Goal: Information Seeking & Learning: Learn about a topic

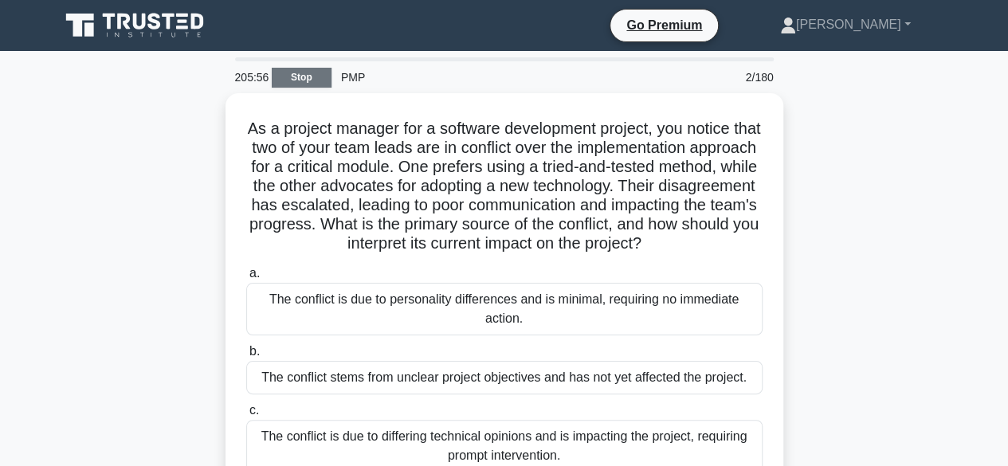
click at [320, 84] on link "Stop" at bounding box center [302, 78] width 60 height 20
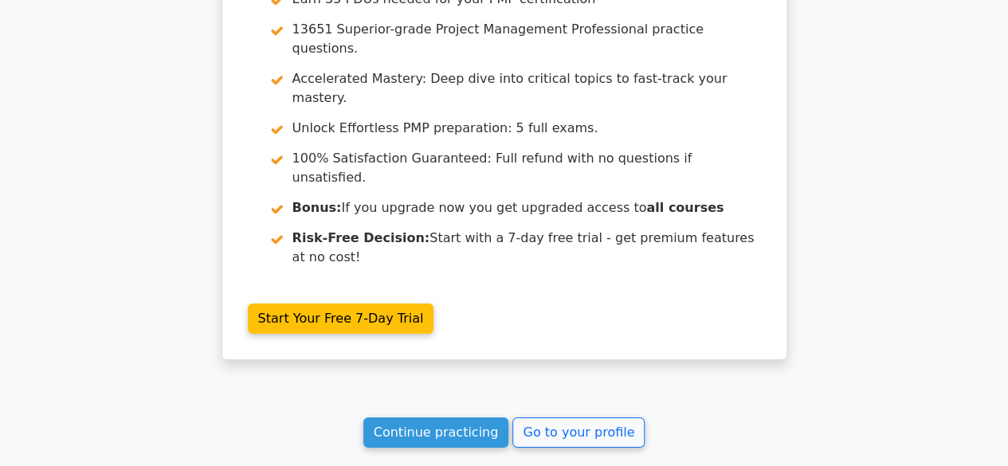
scroll to position [2620, 0]
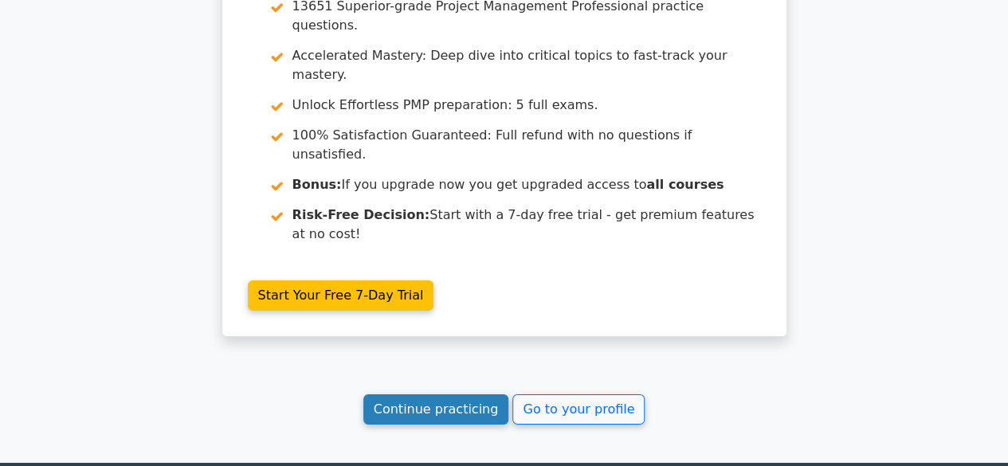
click at [454, 394] on link "Continue practicing" at bounding box center [436, 409] width 146 height 30
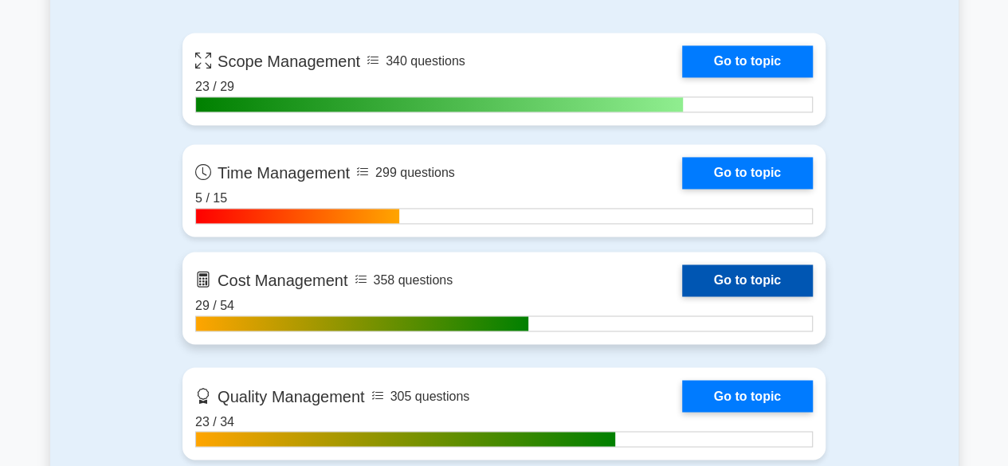
scroll to position [1195, 0]
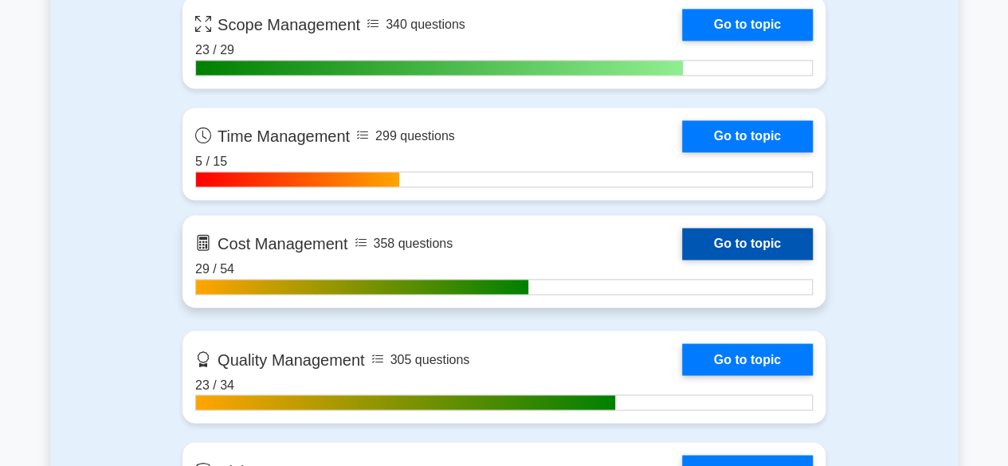
click at [751, 245] on link "Go to topic" at bounding box center [747, 244] width 131 height 32
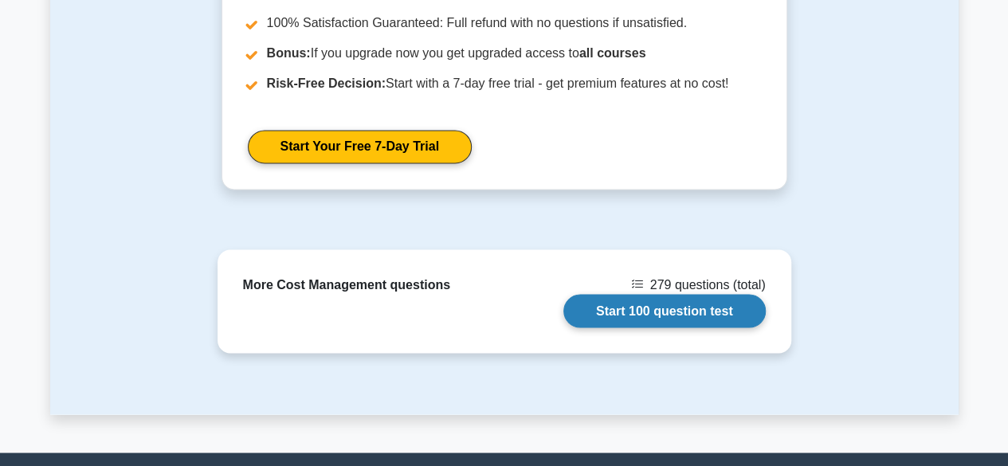
scroll to position [1415, 0]
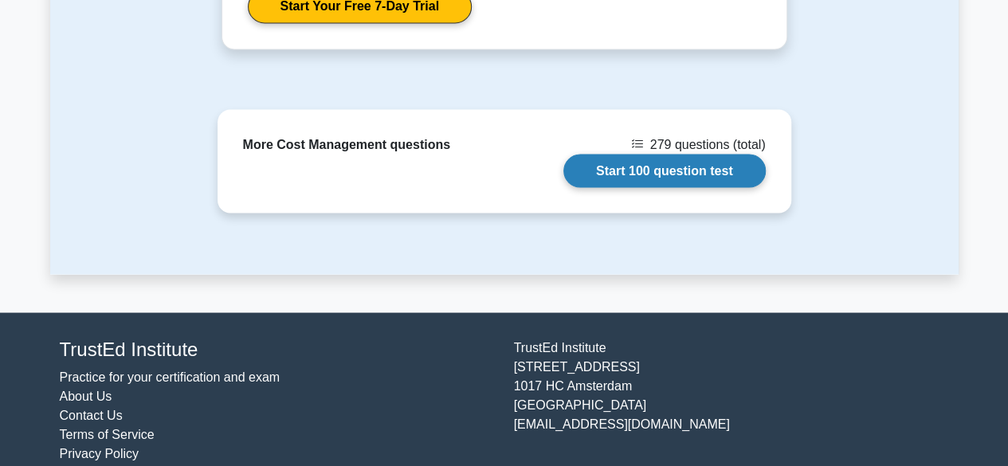
click at [660, 155] on link "Start 100 question test" at bounding box center [664, 170] width 202 height 33
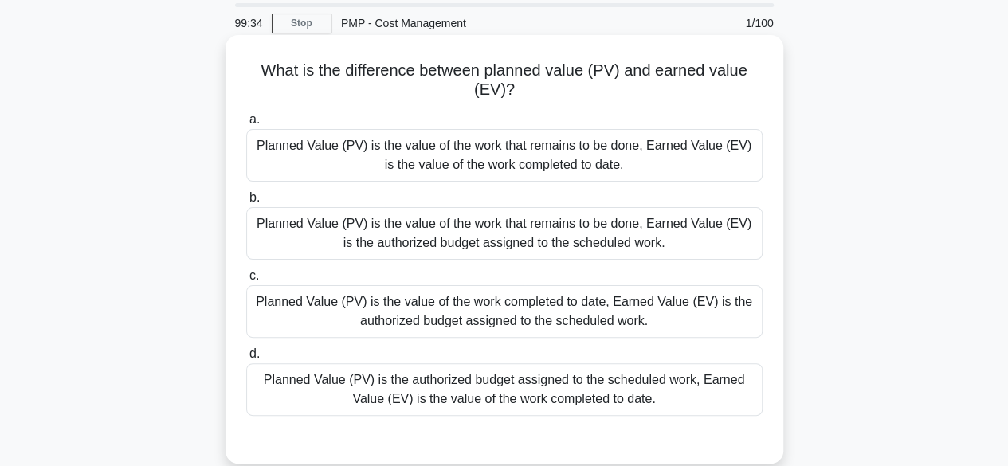
scroll to position [80, 0]
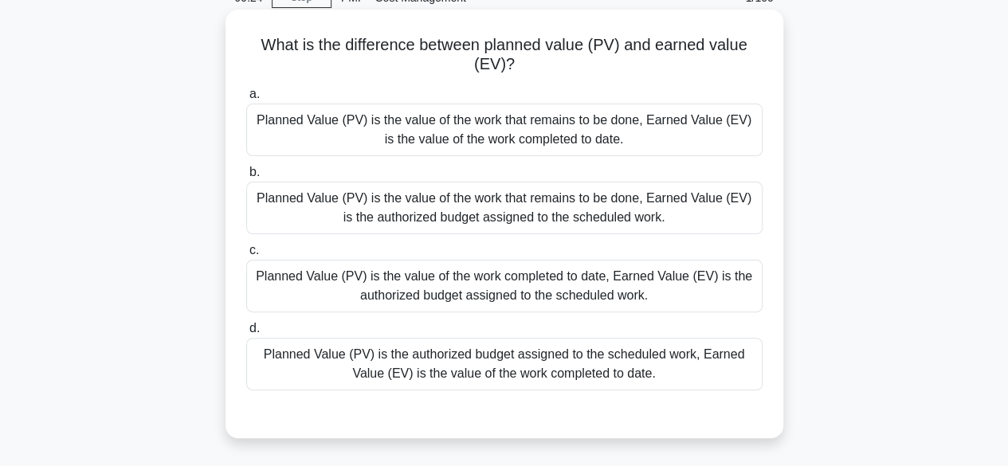
click at [642, 362] on div "Planned Value (PV) is the authorized budget assigned to the scheduled work, Ear…" at bounding box center [504, 364] width 516 height 53
click at [246, 334] on input "d. Planned Value (PV) is the authorized budget assigned to the scheduled work, …" at bounding box center [246, 329] width 0 height 10
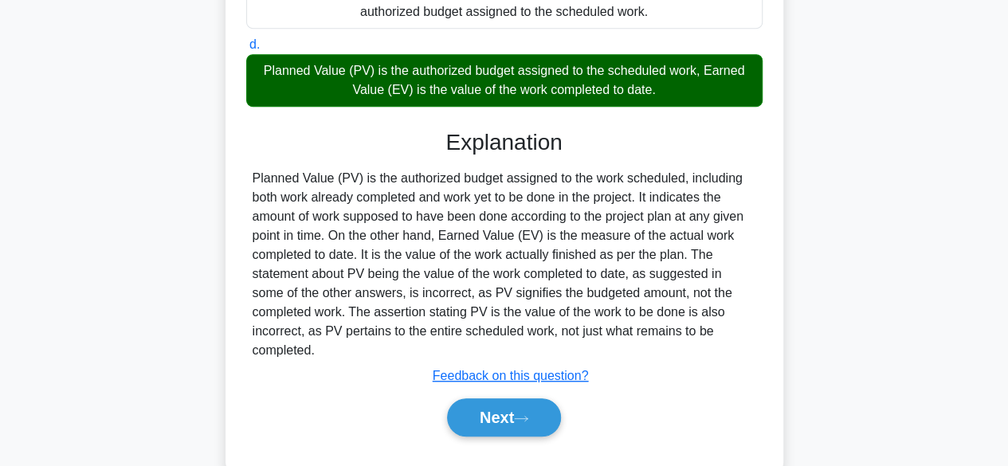
scroll to position [399, 0]
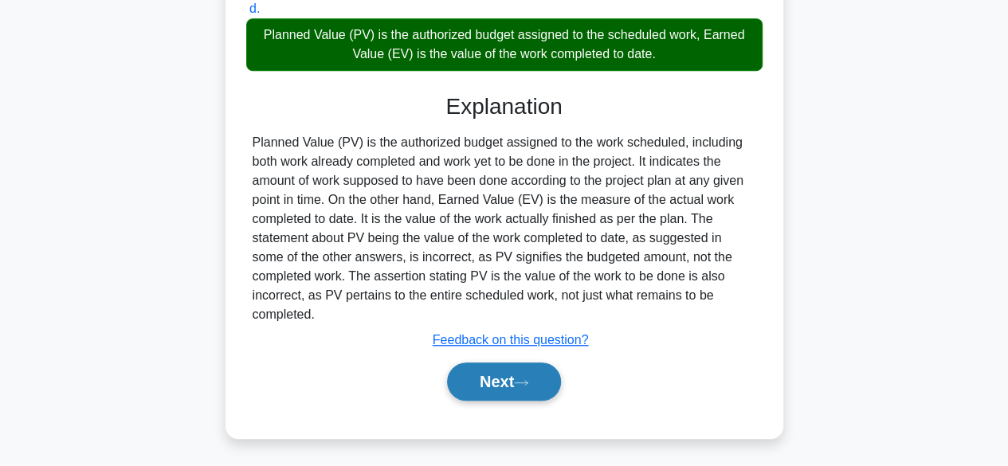
click at [464, 377] on button "Next" at bounding box center [504, 382] width 114 height 38
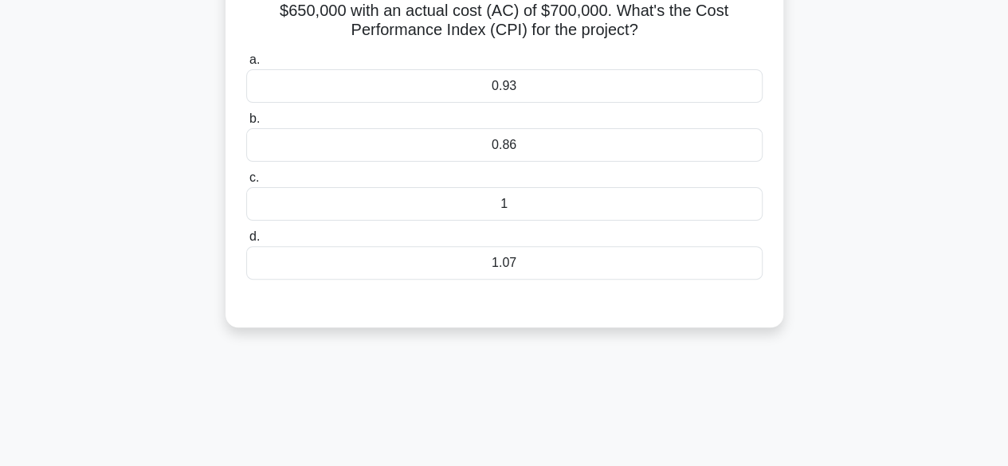
scroll to position [80, 0]
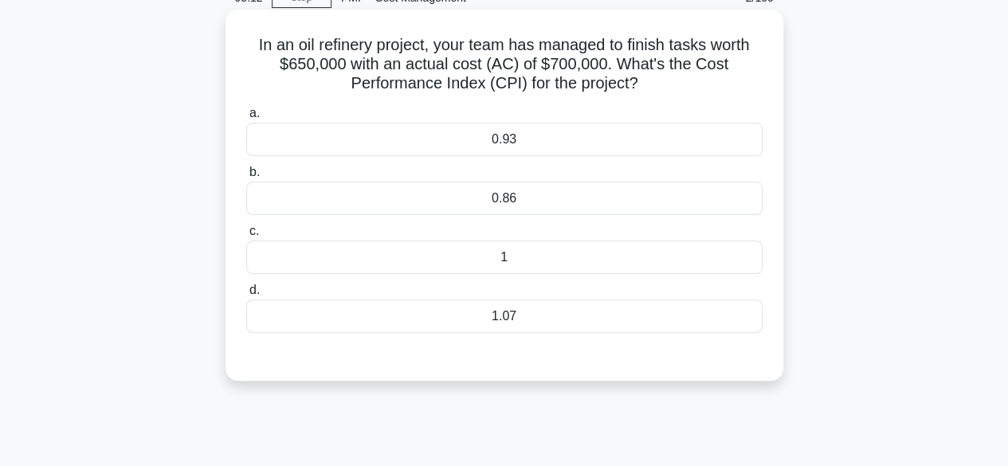
click at [516, 151] on div "0.93" at bounding box center [504, 139] width 516 height 33
click at [246, 119] on input "a. 0.93" at bounding box center [246, 113] width 0 height 10
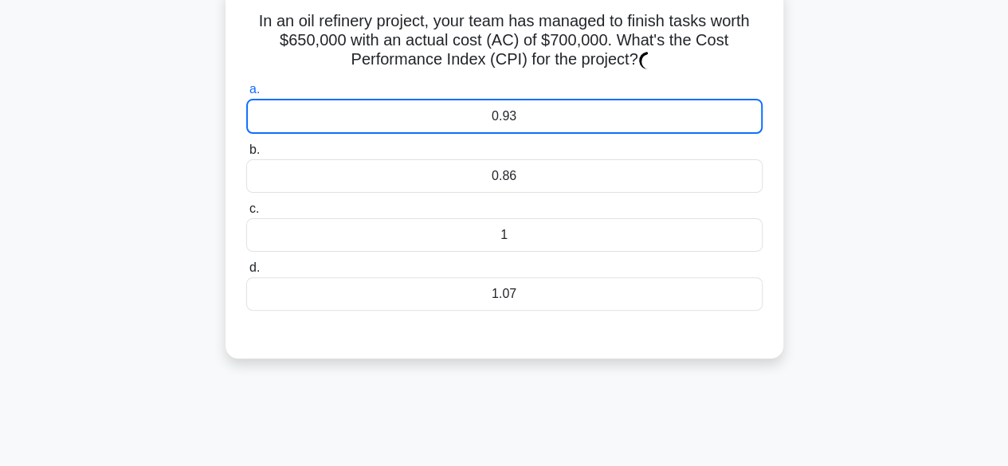
scroll to position [0, 0]
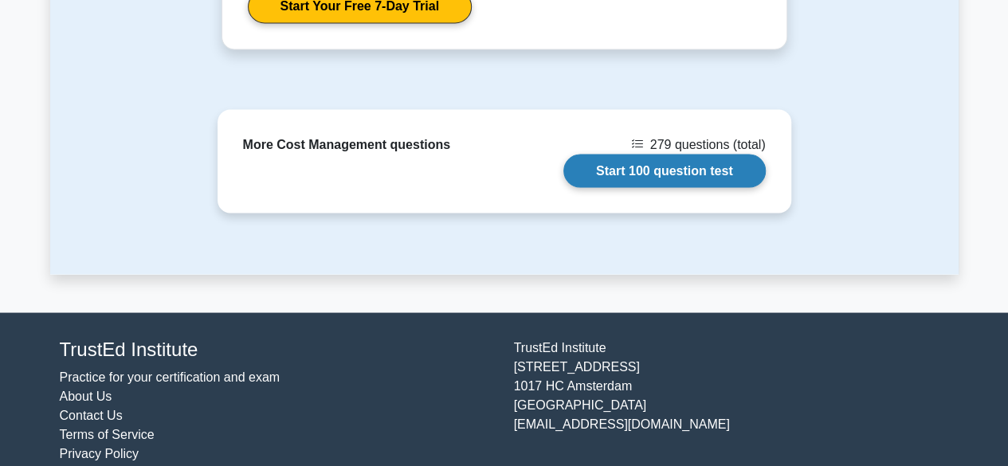
click at [673, 154] on link "Start 100 question test" at bounding box center [664, 170] width 202 height 33
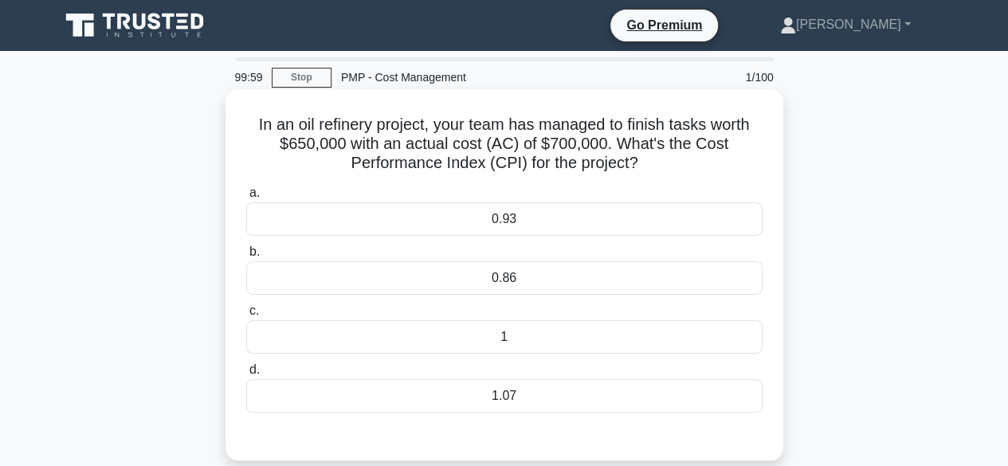
click at [512, 219] on div "0.93" at bounding box center [504, 218] width 516 height 33
click at [246, 198] on input "a. 0.93" at bounding box center [246, 193] width 0 height 10
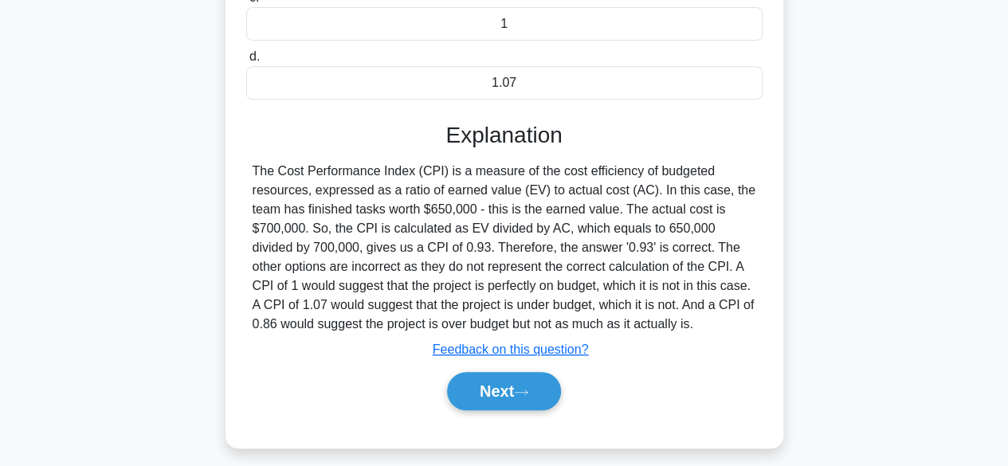
scroll to position [319, 0]
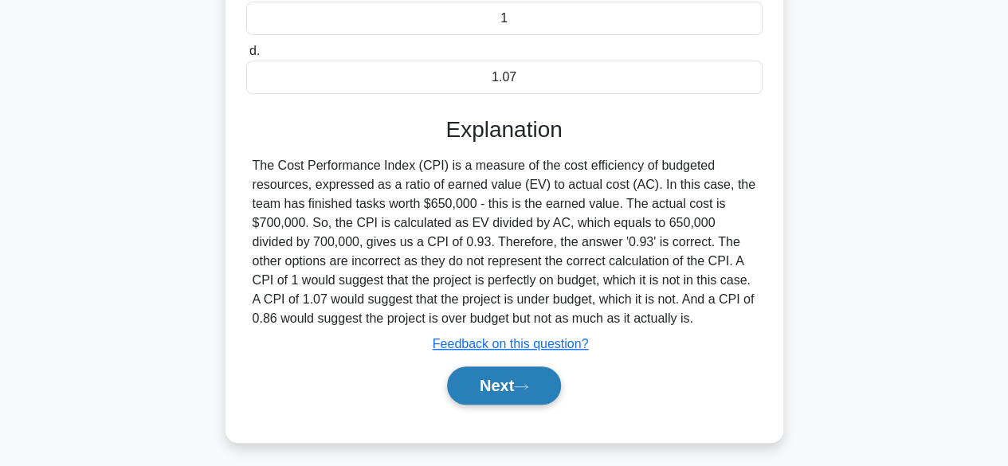
click at [513, 379] on button "Next" at bounding box center [504, 386] width 114 height 38
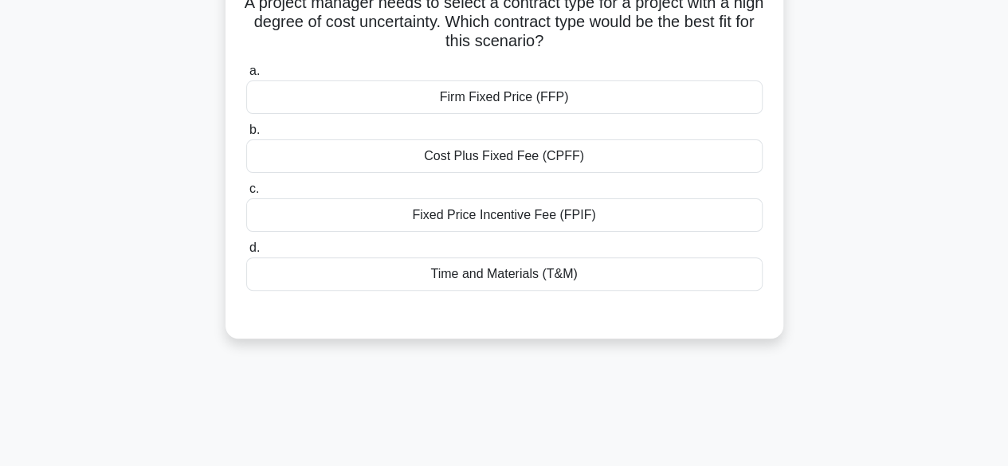
scroll to position [0, 0]
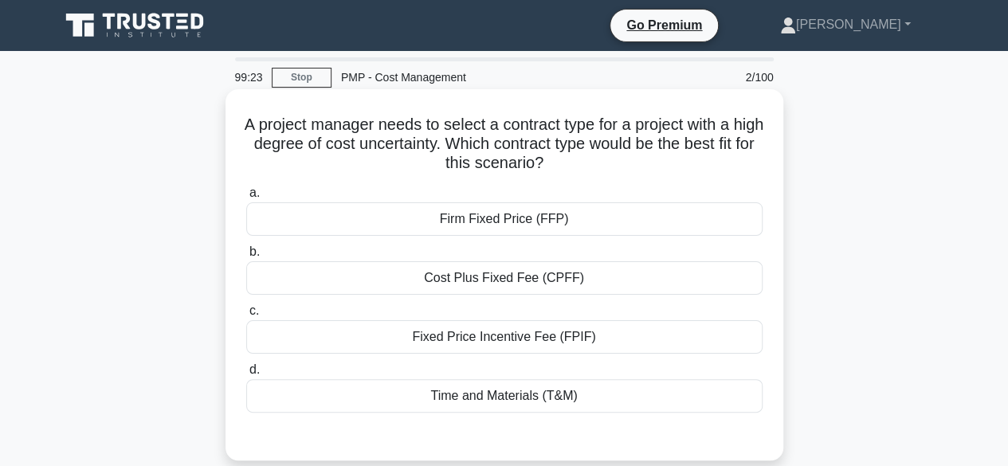
click at [516, 219] on div "Firm Fixed Price (FFP)" at bounding box center [504, 218] width 516 height 33
click at [246, 198] on input "a. Firm Fixed Price (FFP)" at bounding box center [246, 193] width 0 height 10
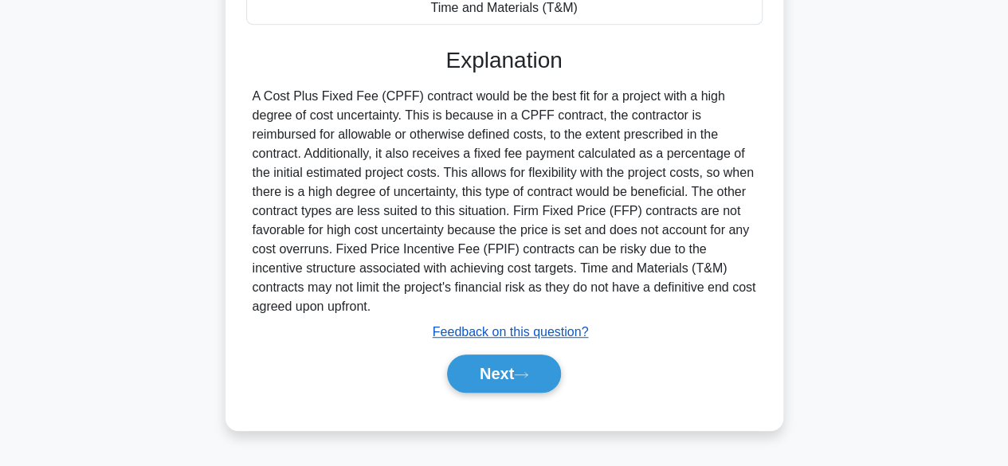
scroll to position [394, 0]
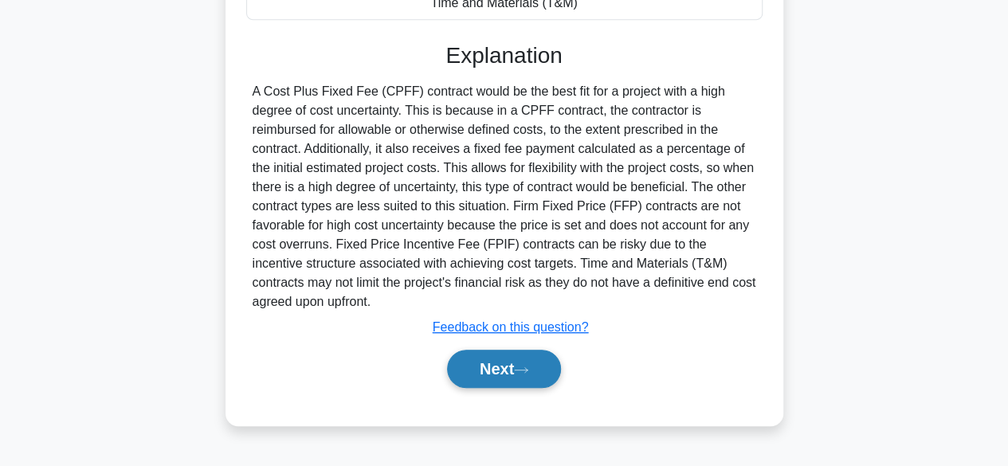
click at [464, 367] on button "Next" at bounding box center [504, 369] width 114 height 38
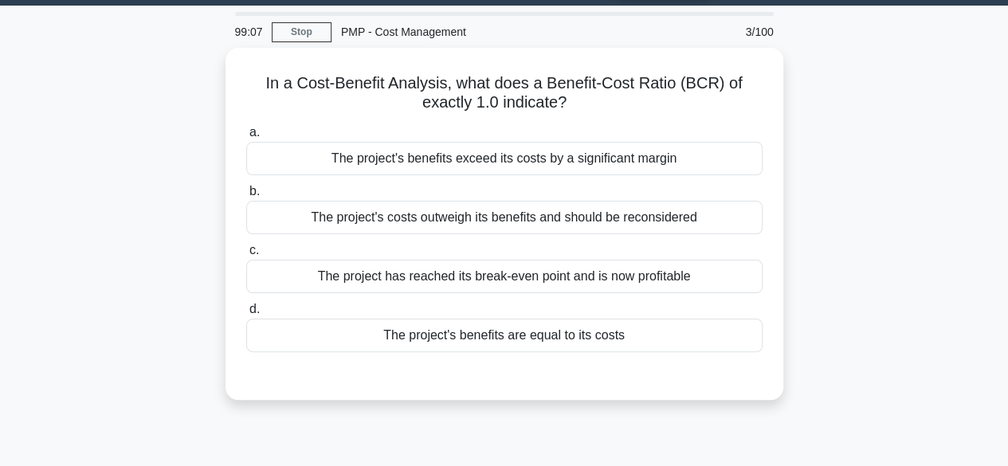
scroll to position [0, 0]
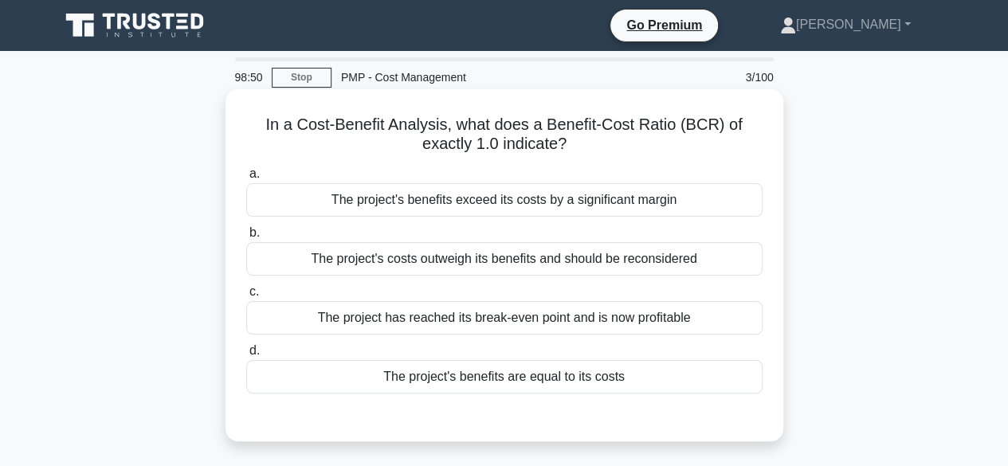
click at [590, 378] on div "The project's benefits are equal to its costs" at bounding box center [504, 376] width 516 height 33
click at [246, 356] on input "d. The project's benefits are equal to its costs" at bounding box center [246, 351] width 0 height 10
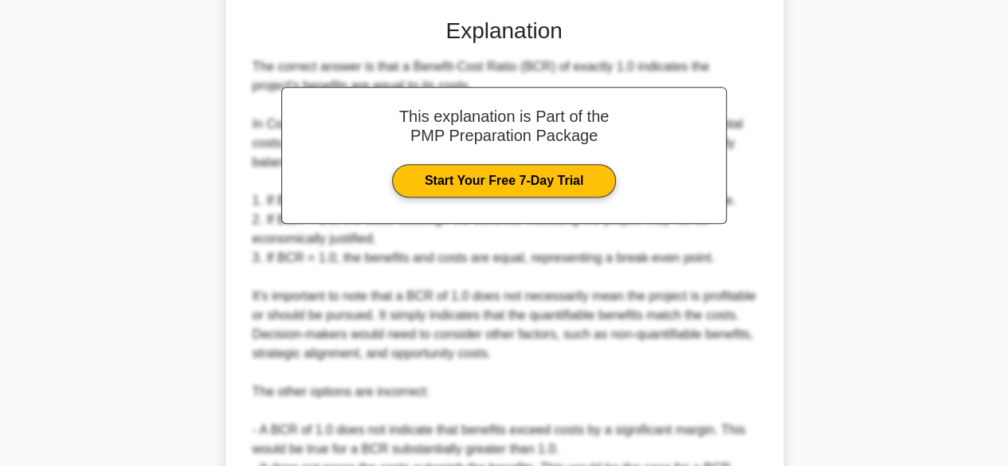
scroll to position [610, 0]
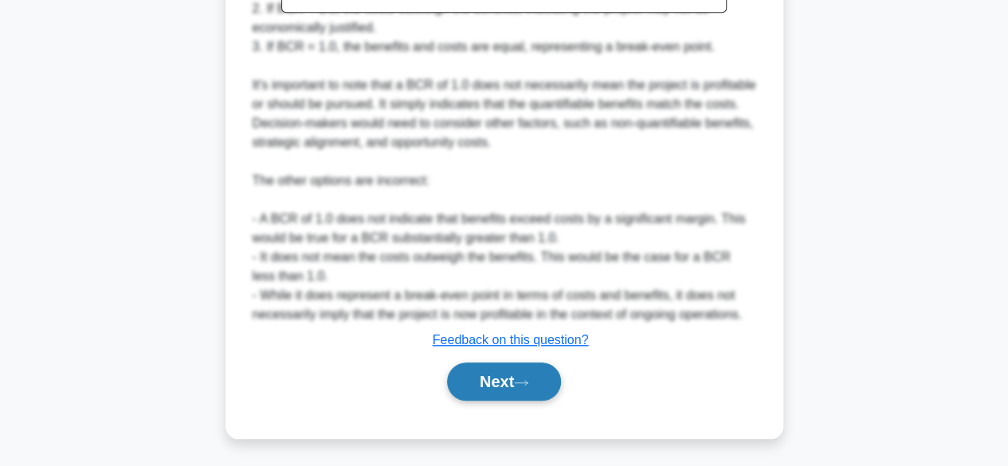
click at [478, 374] on button "Next" at bounding box center [504, 382] width 114 height 38
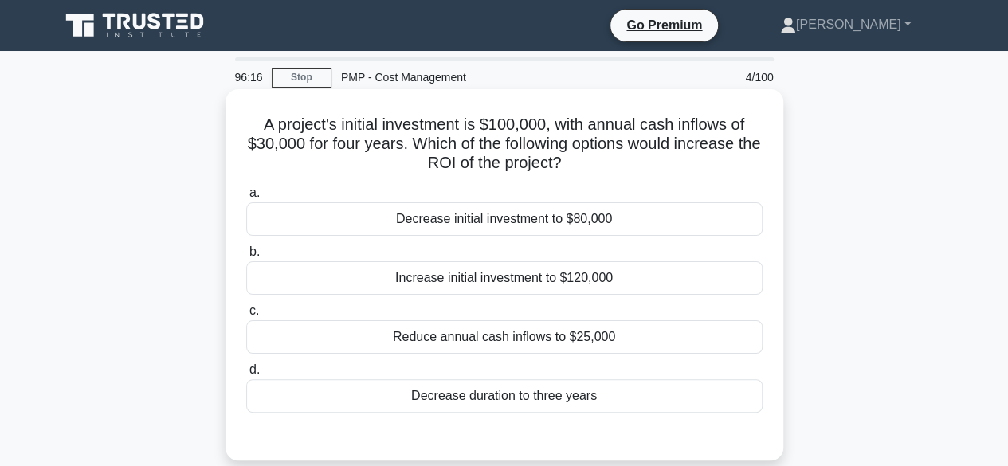
scroll to position [0, 0]
click at [523, 281] on div "Increase initial investment to $120,000" at bounding box center [504, 277] width 516 height 33
click at [246, 257] on input "b. Increase initial investment to $120,000" at bounding box center [246, 252] width 0 height 10
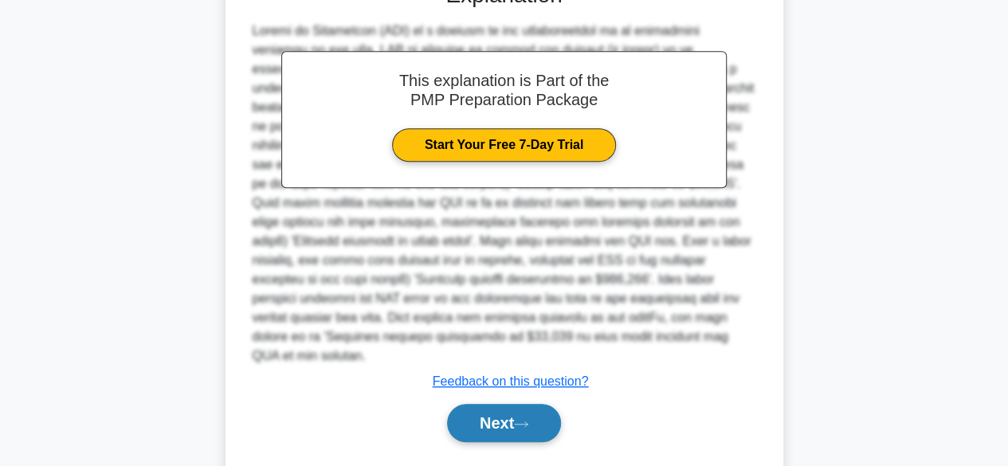
scroll to position [478, 0]
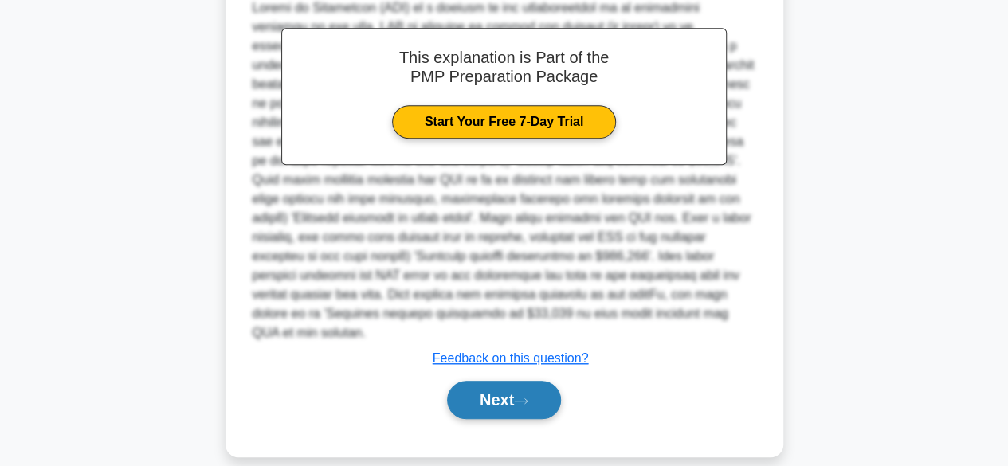
click at [490, 381] on button "Next" at bounding box center [504, 400] width 114 height 38
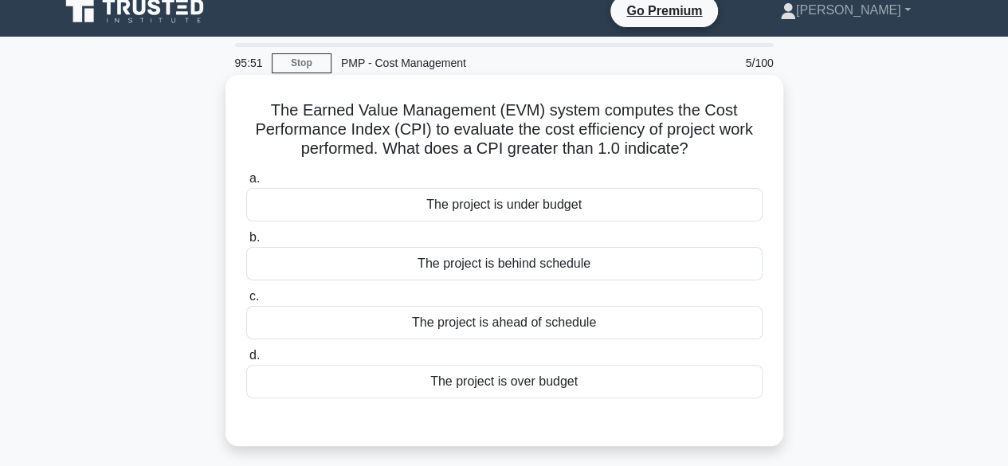
scroll to position [0, 0]
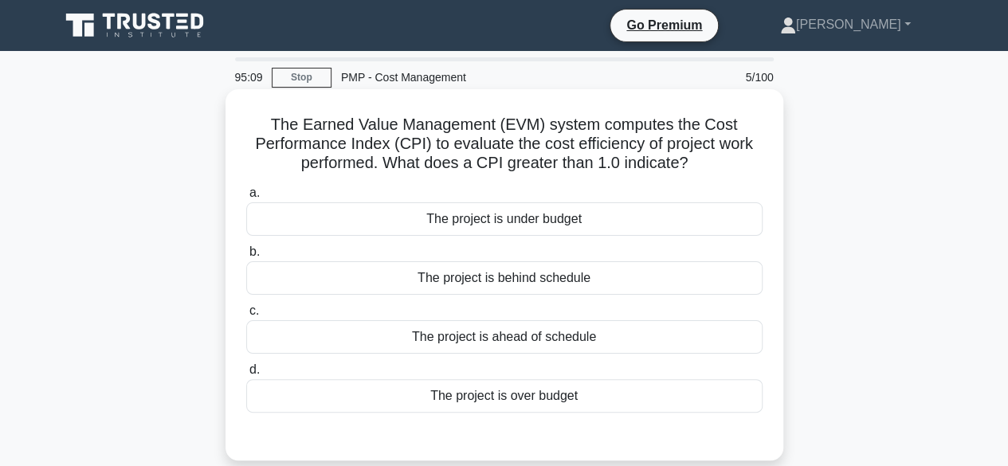
click at [558, 227] on div "The project is under budget" at bounding box center [504, 218] width 516 height 33
click at [246, 198] on input "a. The project is under budget" at bounding box center [246, 193] width 0 height 10
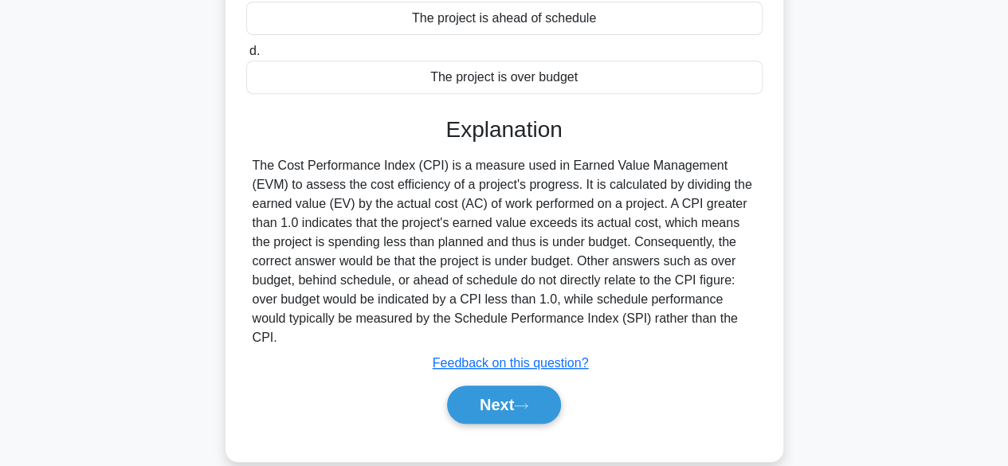
scroll to position [394, 0]
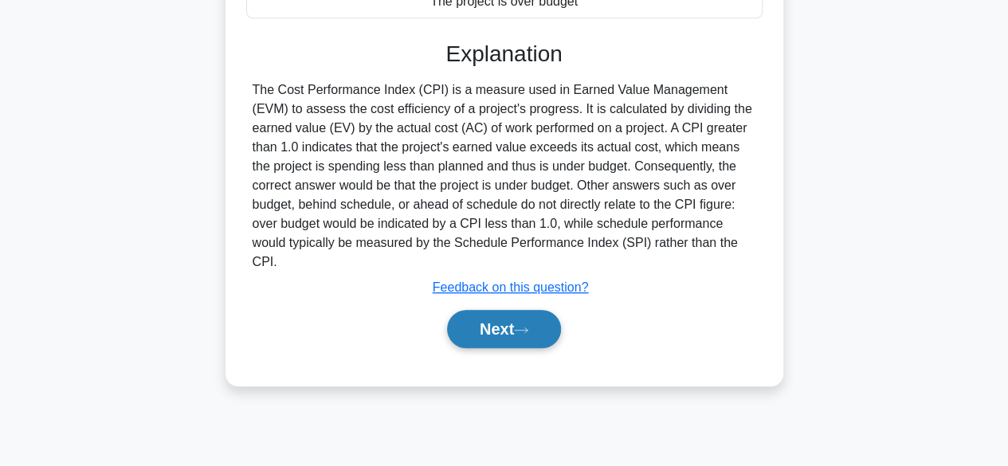
click at [515, 310] on button "Next" at bounding box center [504, 329] width 114 height 38
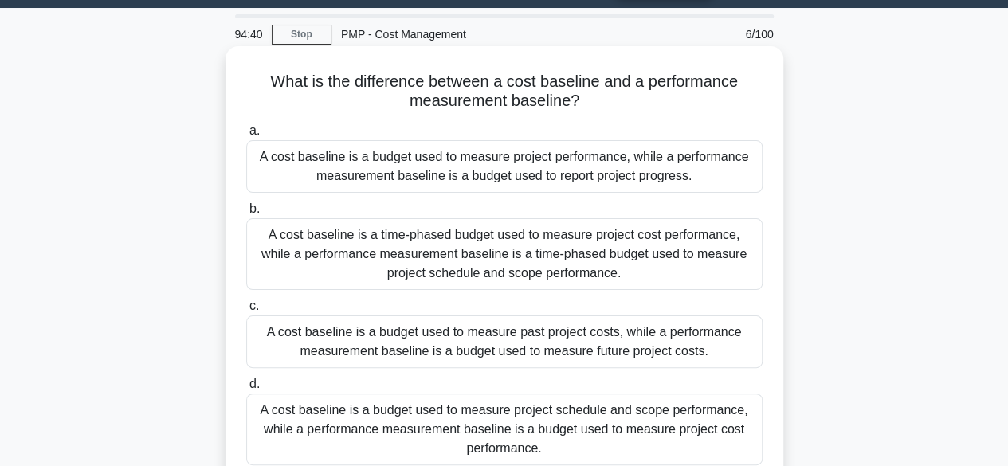
scroll to position [80, 0]
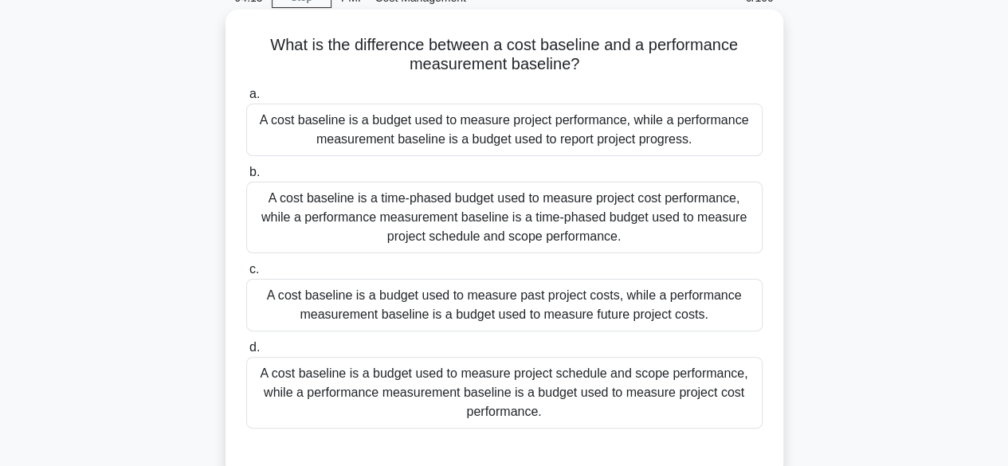
click at [657, 227] on div "A cost baseline is a time-phased budget used to measure project cost performanc…" at bounding box center [504, 218] width 516 height 72
click at [246, 178] on input "b. A cost baseline is a time-phased budget used to measure project cost perform…" at bounding box center [246, 172] width 0 height 10
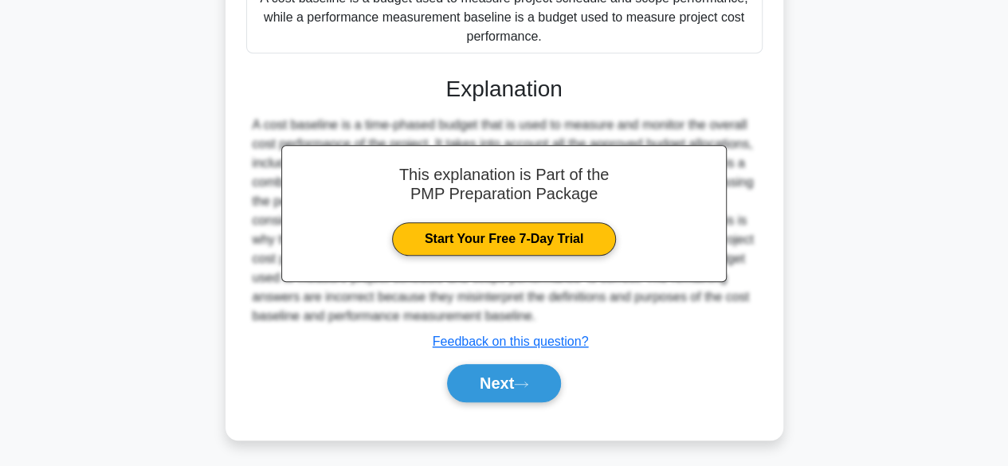
scroll to position [457, 0]
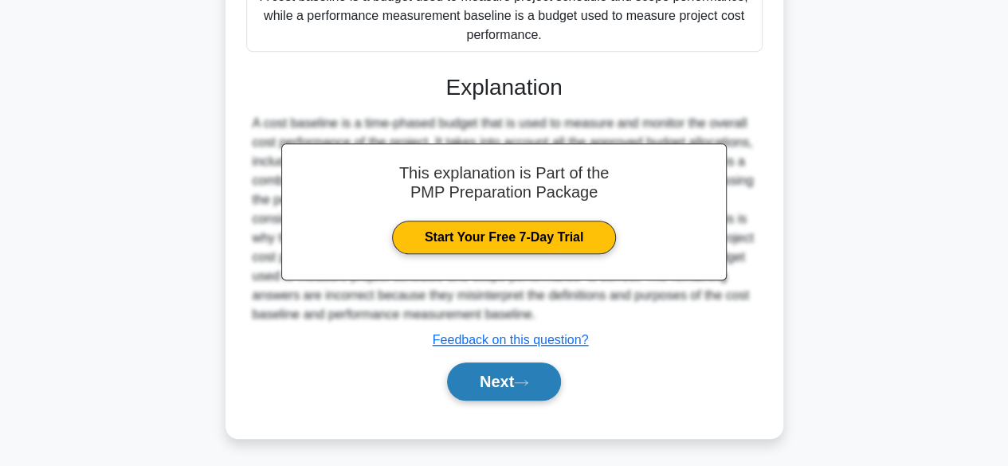
click at [483, 378] on button "Next" at bounding box center [504, 382] width 114 height 38
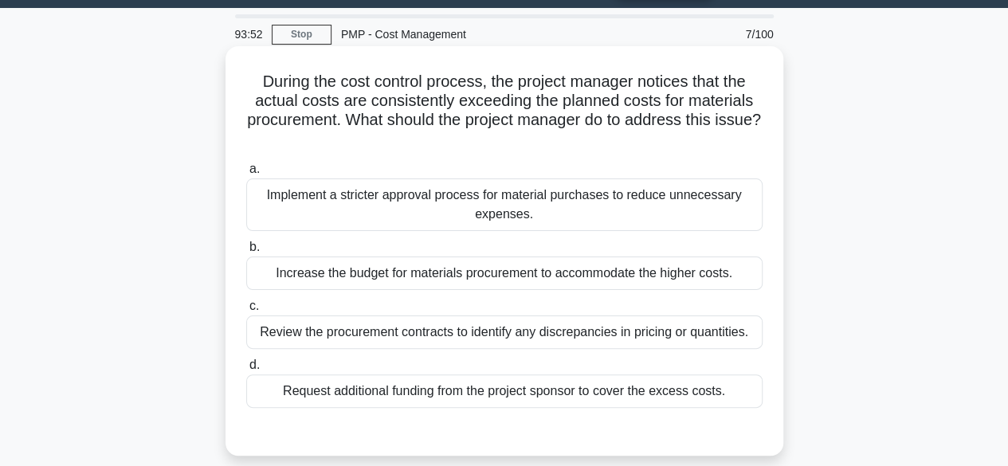
scroll to position [80, 0]
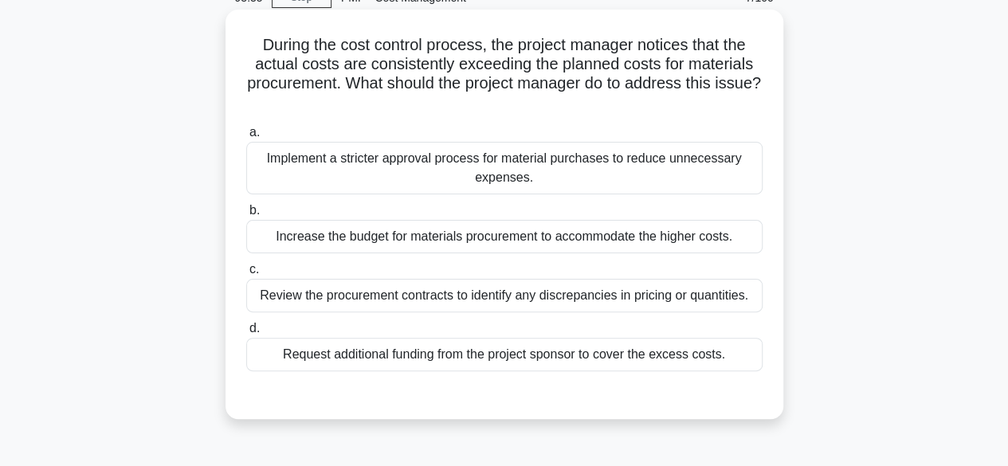
click at [526, 292] on div "Review the procurement contracts to identify any discrepancies in pricing or qu…" at bounding box center [504, 295] width 516 height 33
click at [246, 275] on input "c. Review the procurement contracts to identify any discrepancies in pricing or…" at bounding box center [246, 270] width 0 height 10
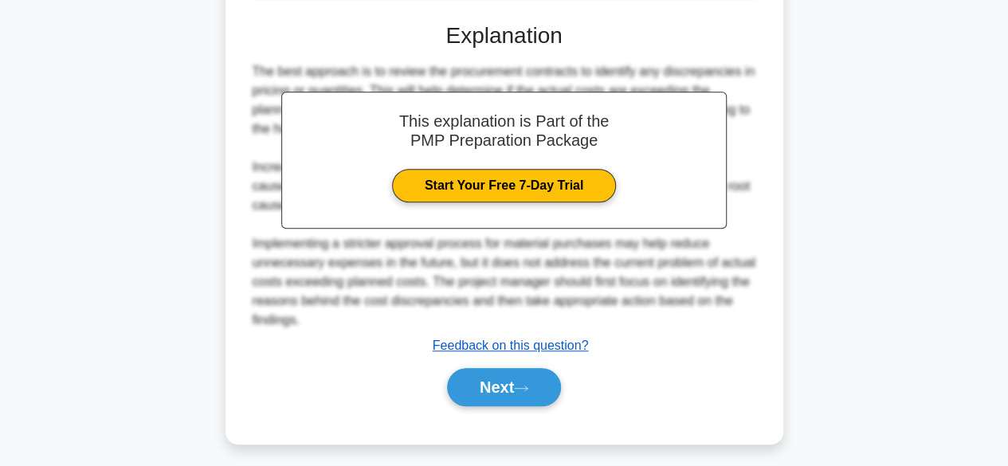
scroll to position [476, 0]
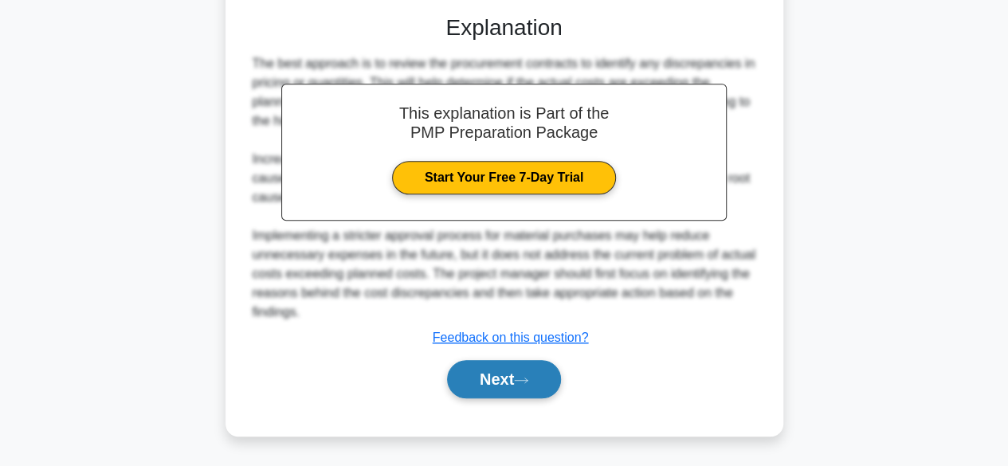
click at [480, 387] on button "Next" at bounding box center [504, 379] width 114 height 38
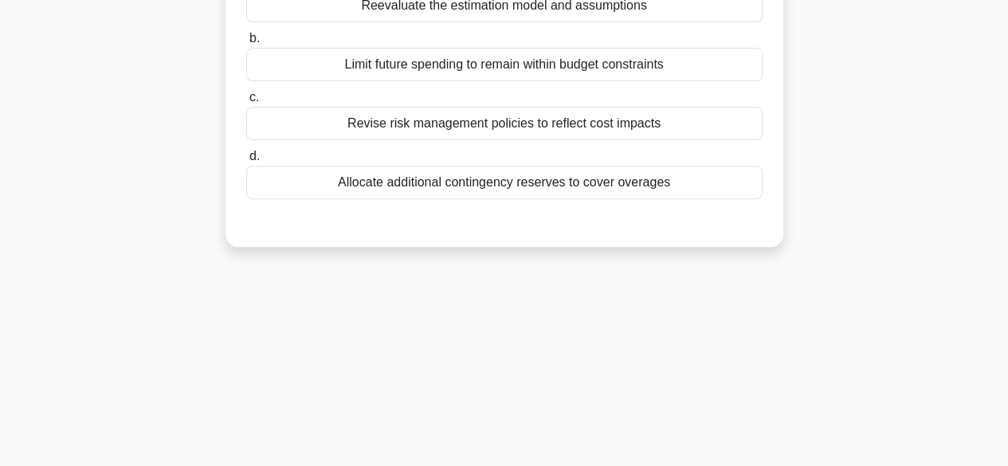
scroll to position [76, 0]
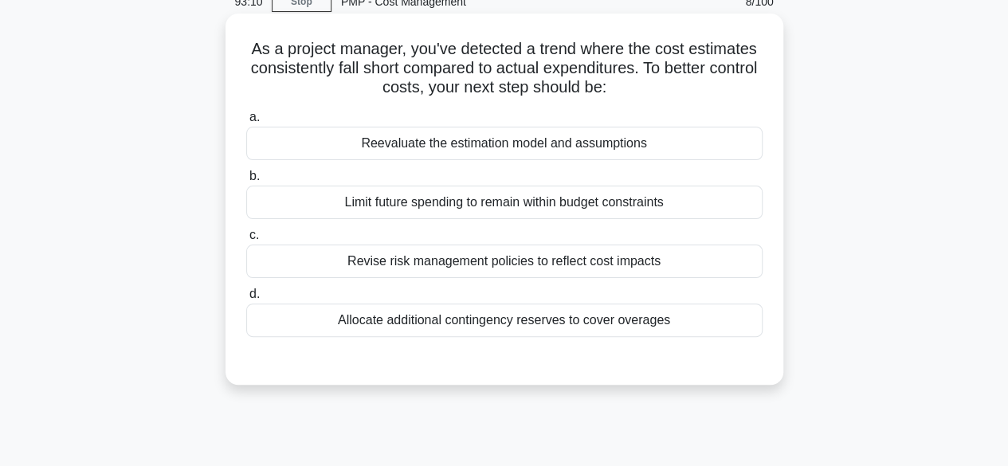
click at [486, 147] on div "Reevaluate the estimation model and assumptions" at bounding box center [504, 143] width 516 height 33
click at [246, 123] on input "a. Reevaluate the estimation model and assumptions" at bounding box center [246, 117] width 0 height 10
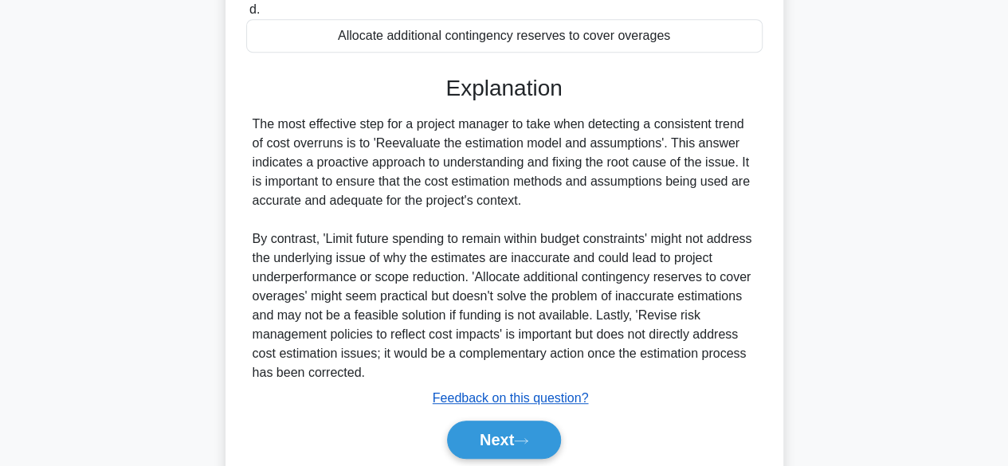
scroll to position [418, 0]
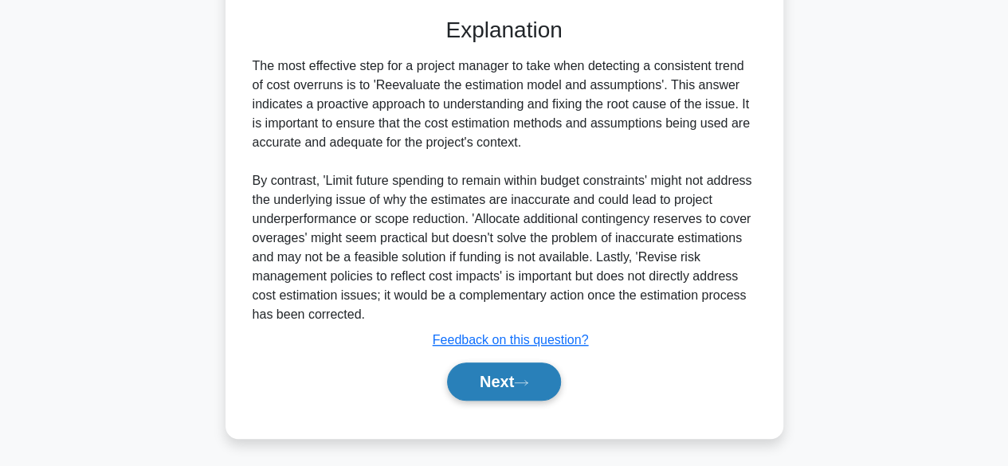
click at [510, 391] on button "Next" at bounding box center [504, 382] width 114 height 38
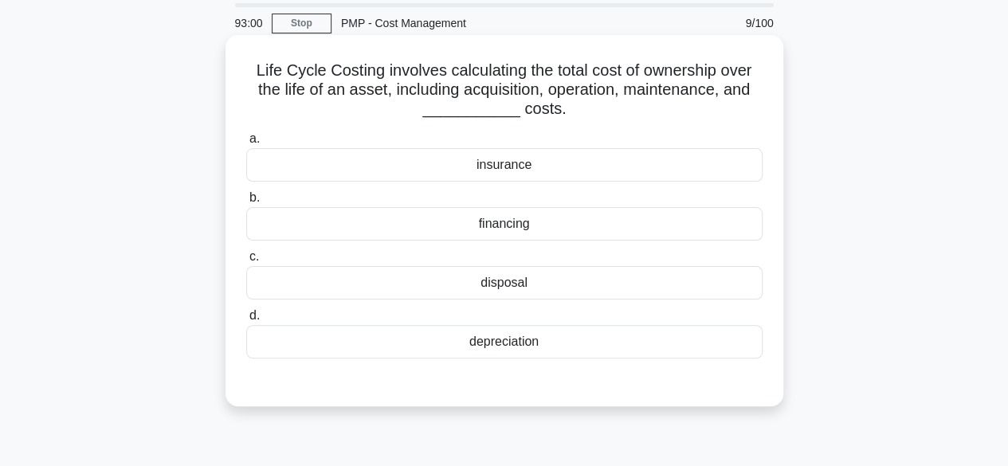
scroll to position [0, 0]
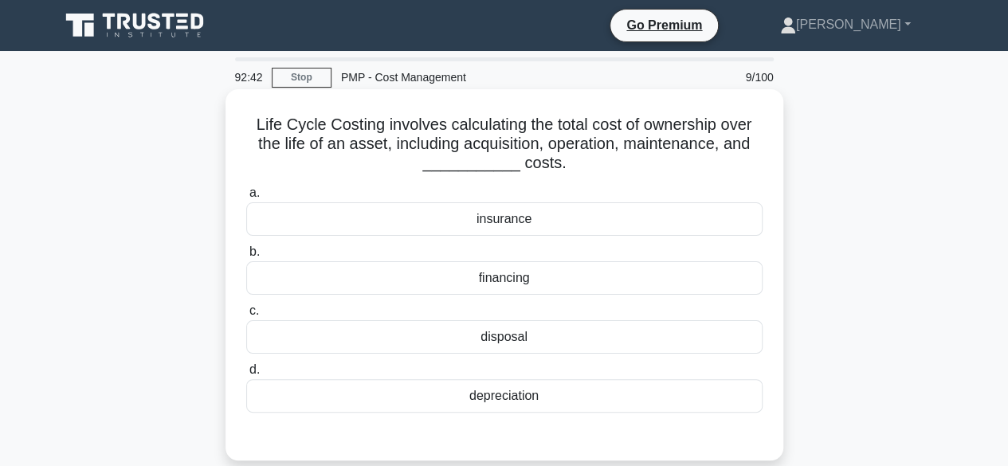
click at [507, 341] on div "disposal" at bounding box center [504, 336] width 516 height 33
click at [246, 316] on input "c. disposal" at bounding box center [246, 311] width 0 height 10
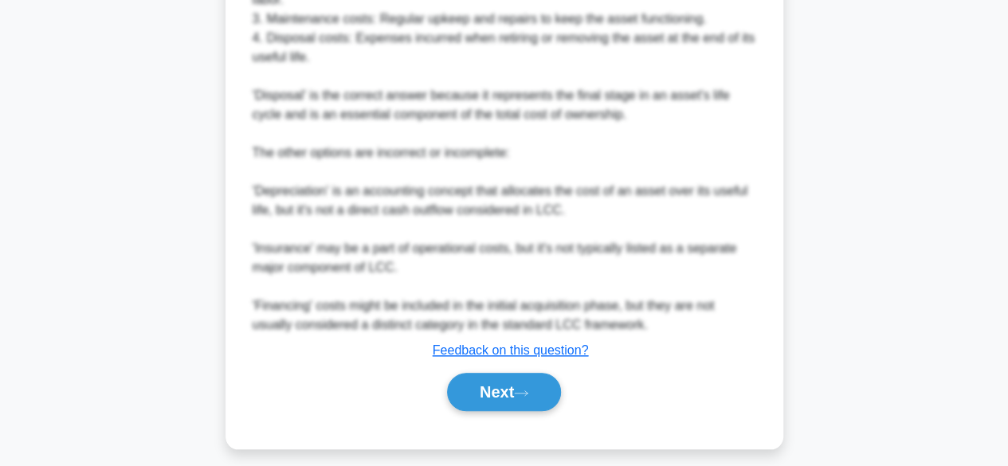
scroll to position [667, 0]
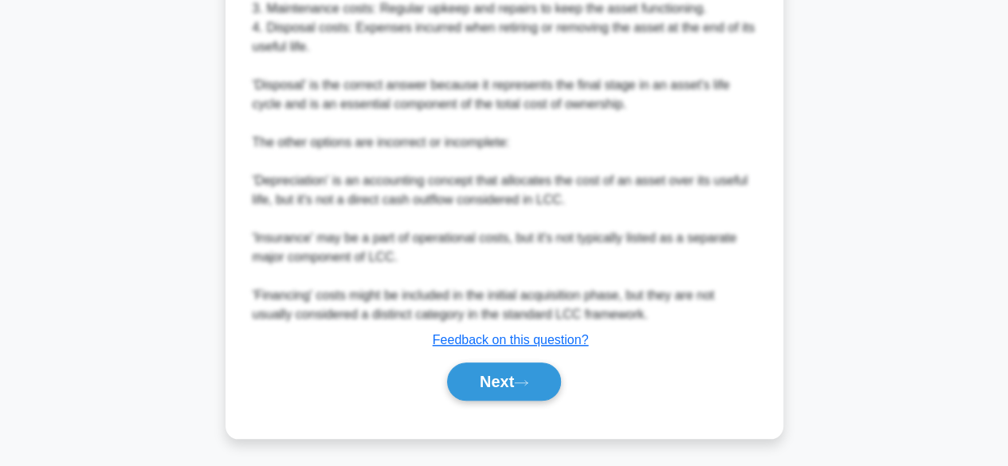
click at [478, 404] on div "Next" at bounding box center [504, 381] width 516 height 51
click at [528, 369] on button "Next" at bounding box center [504, 382] width 114 height 38
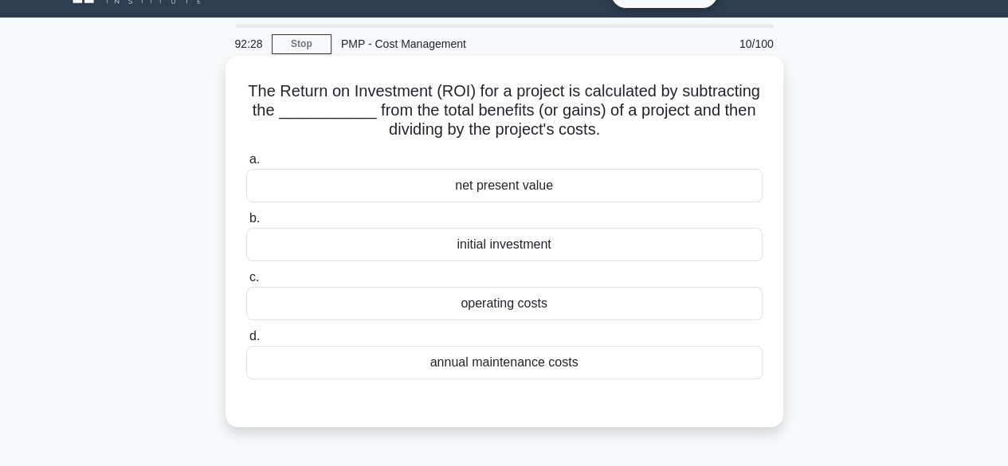
scroll to position [0, 0]
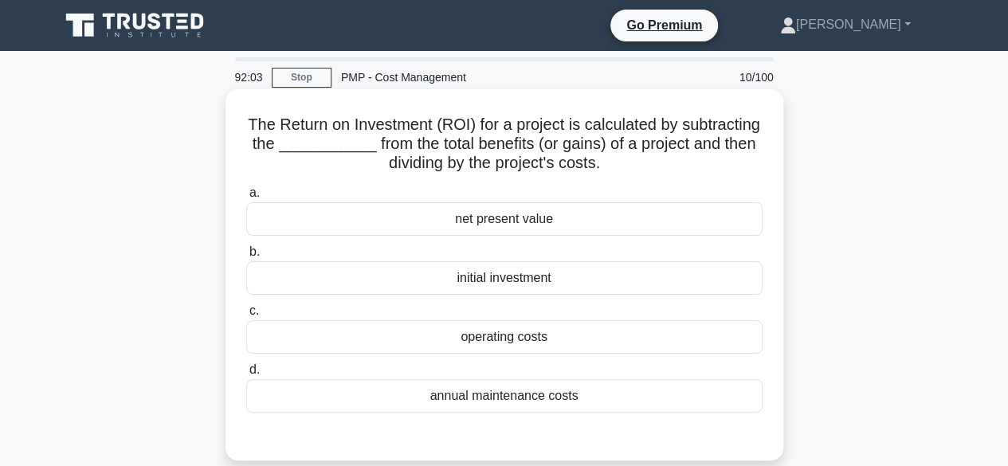
click at [513, 287] on div "initial investment" at bounding box center [504, 277] width 516 height 33
click at [246, 257] on input "b. initial investment" at bounding box center [246, 252] width 0 height 10
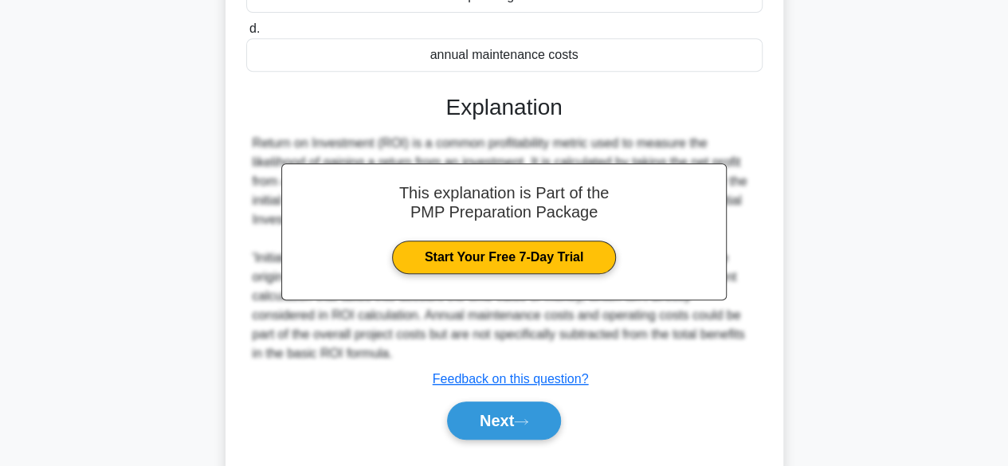
scroll to position [394, 0]
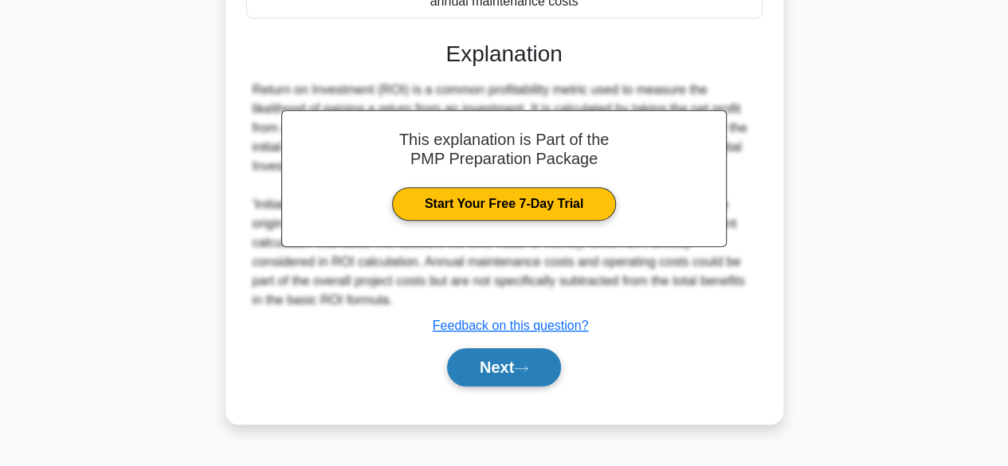
click at [496, 367] on button "Next" at bounding box center [504, 367] width 114 height 38
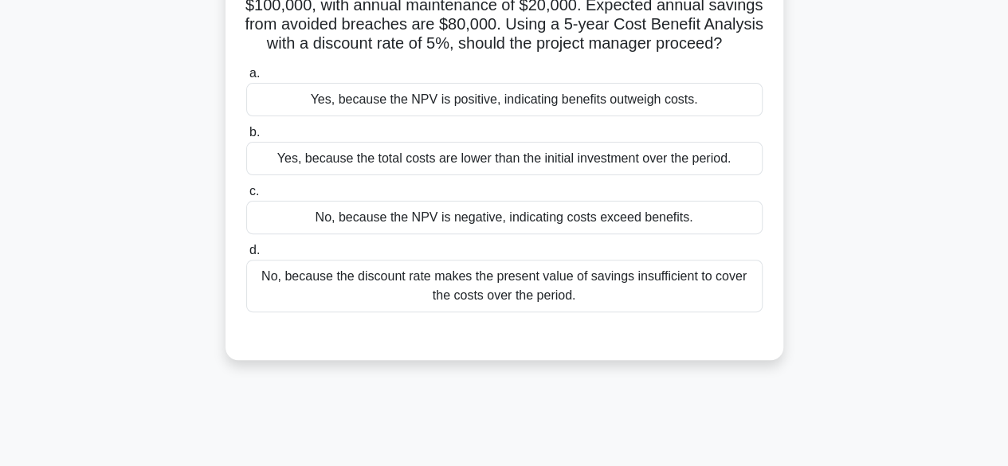
scroll to position [159, 0]
click at [616, 174] on div "Yes, because the total costs are lower than the initial investment over the per…" at bounding box center [504, 156] width 516 height 33
click at [246, 136] on input "b. Yes, because the total costs are lower than the initial investment over the …" at bounding box center [246, 131] width 0 height 10
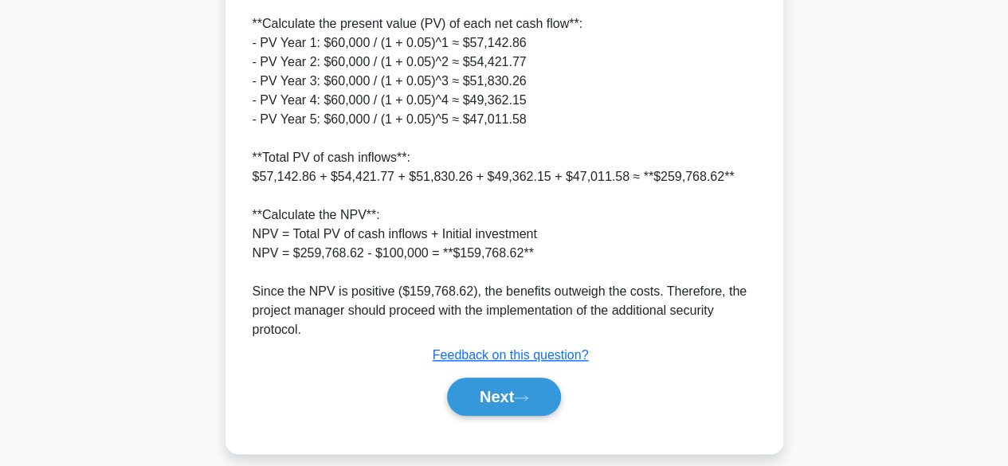
scroll to position [746, 0]
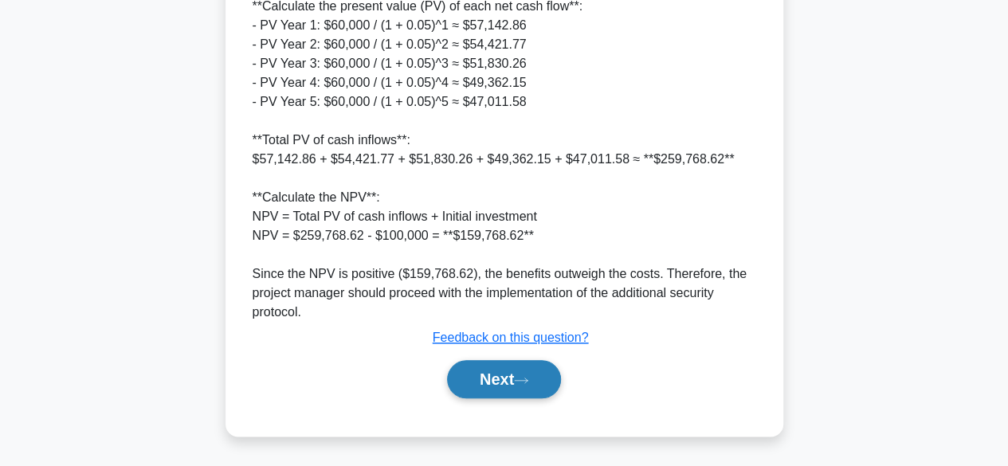
click at [489, 379] on button "Next" at bounding box center [504, 379] width 114 height 38
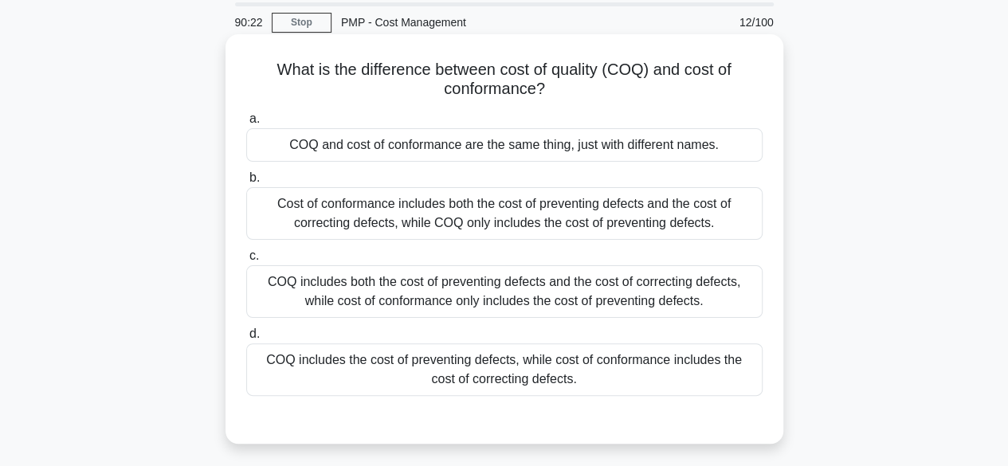
scroll to position [80, 0]
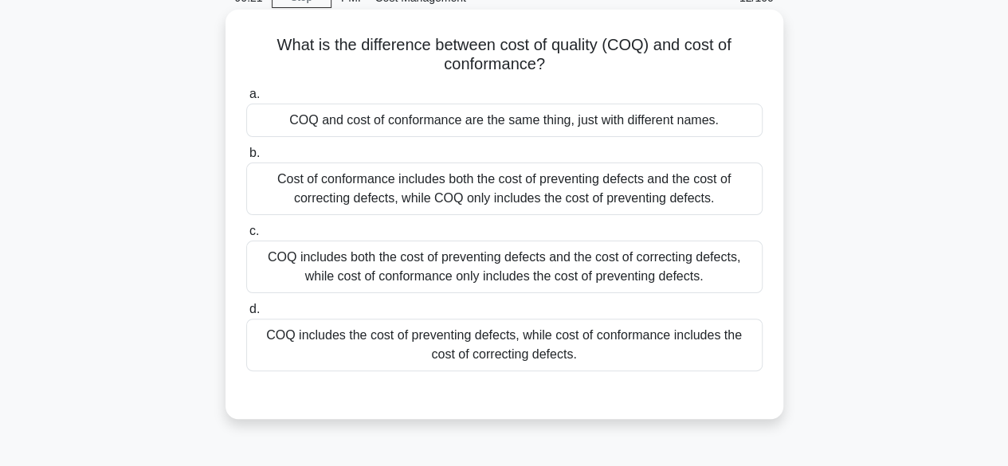
click at [579, 341] on div "COQ includes the cost of preventing defects, while cost of conformance includes…" at bounding box center [504, 345] width 516 height 53
click at [246, 315] on input "d. COQ includes the cost of preventing defects, while cost of conformance inclu…" at bounding box center [246, 309] width 0 height 10
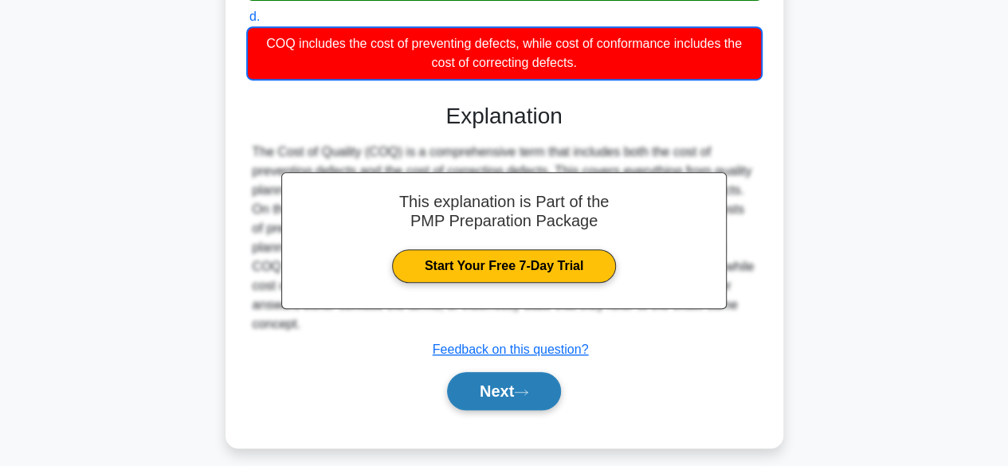
scroll to position [394, 0]
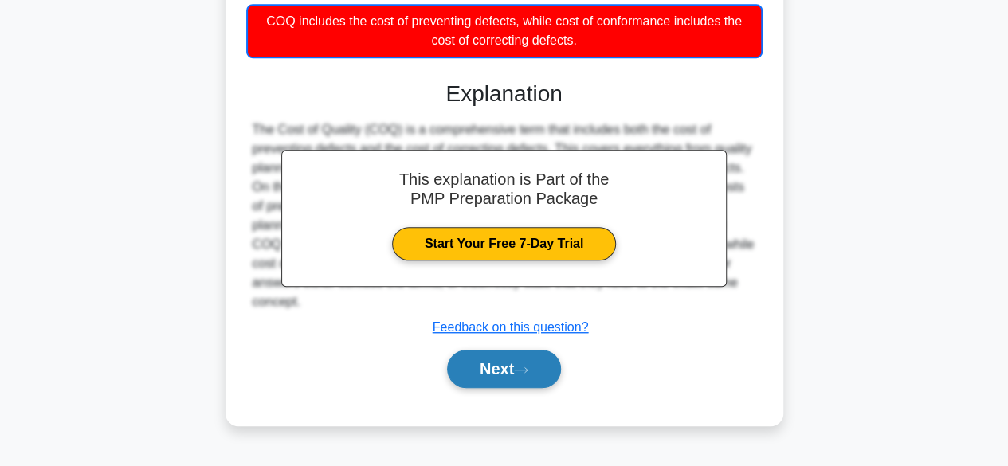
click at [493, 367] on button "Next" at bounding box center [504, 369] width 114 height 38
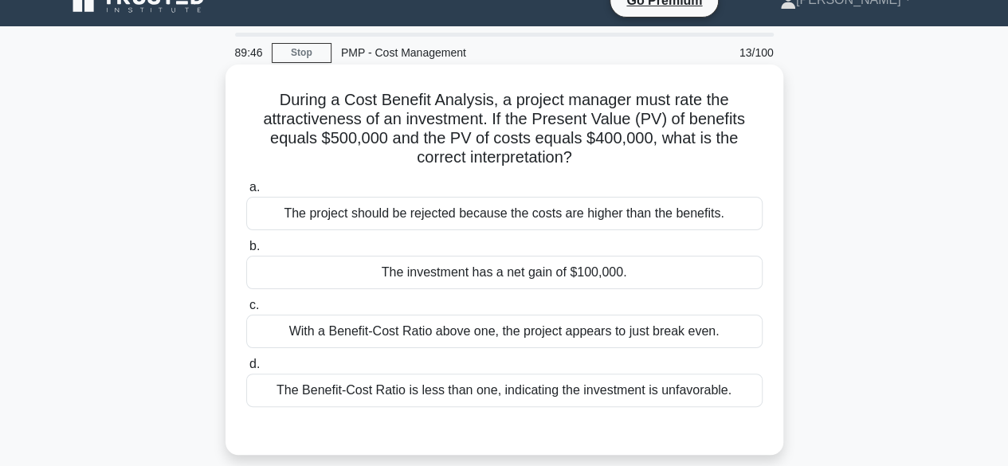
scroll to position [0, 0]
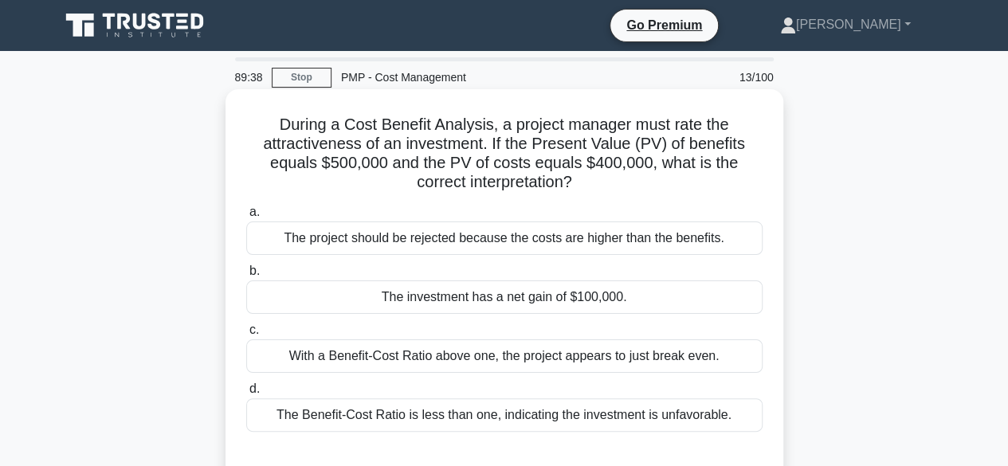
click at [526, 313] on div "The investment has a net gain of $100,000." at bounding box center [504, 297] width 516 height 33
click at [246, 277] on input "b. The investment has a net gain of $100,000." at bounding box center [246, 271] width 0 height 10
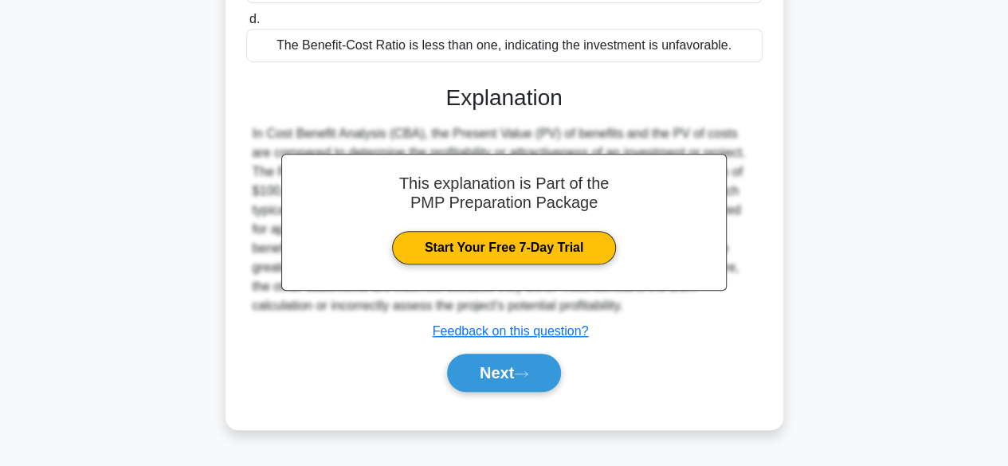
scroll to position [394, 0]
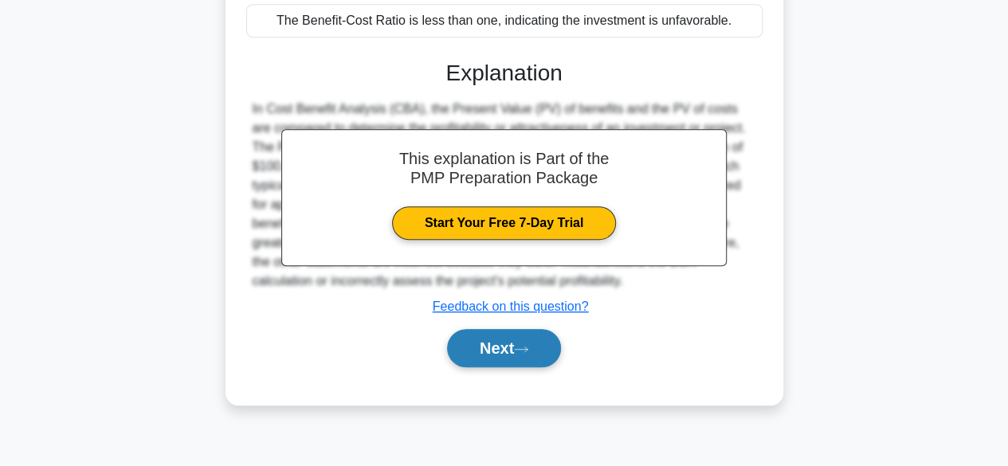
click at [501, 359] on button "Next" at bounding box center [504, 348] width 114 height 38
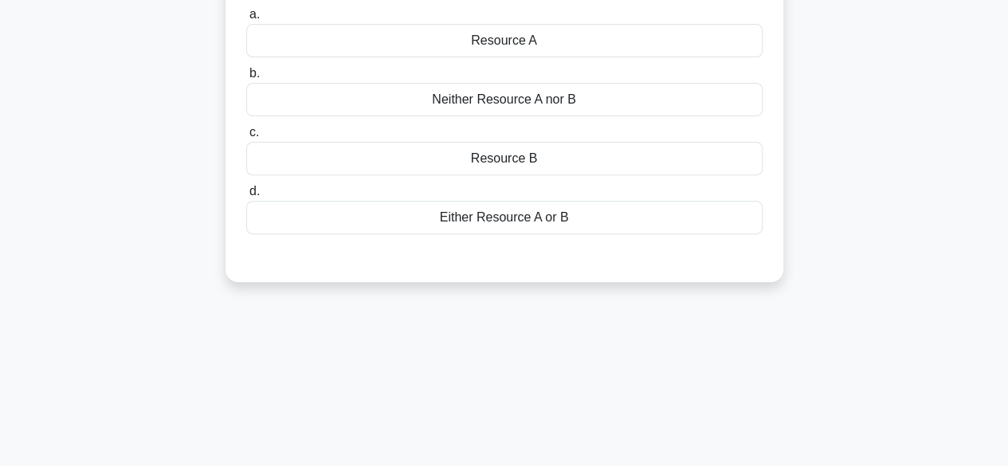
scroll to position [76, 0]
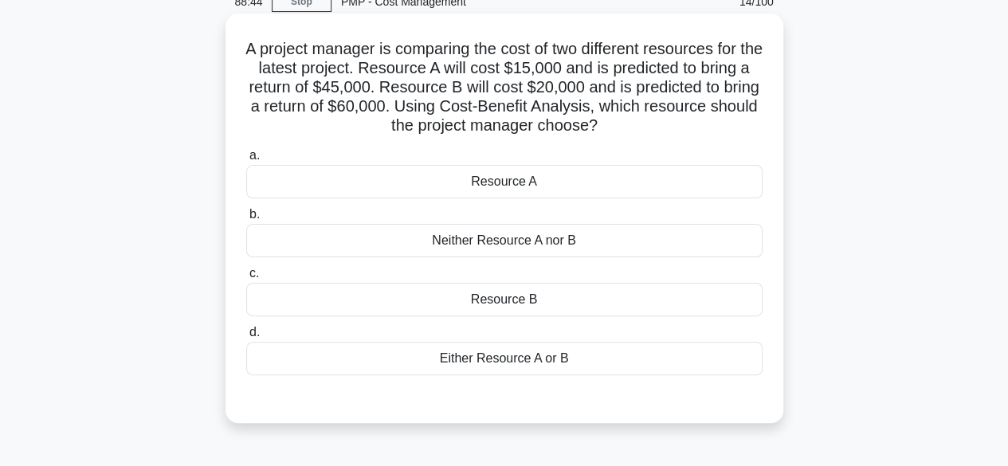
click at [524, 295] on div "Resource B" at bounding box center [504, 299] width 516 height 33
click at [246, 279] on input "c. Resource B" at bounding box center [246, 274] width 0 height 10
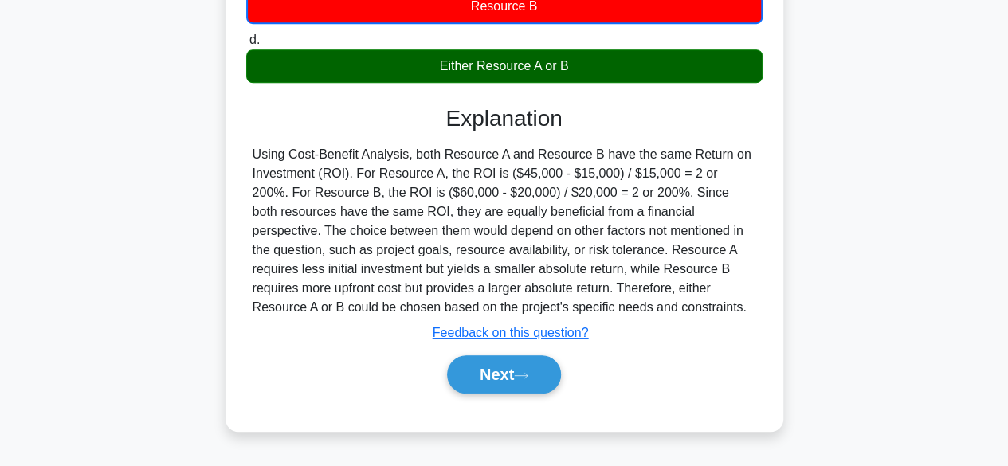
scroll to position [394, 0]
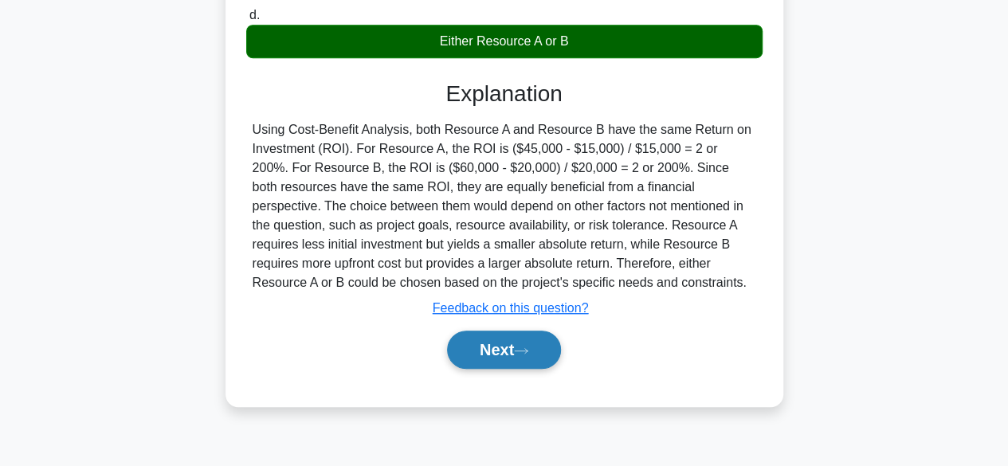
click at [495, 354] on button "Next" at bounding box center [504, 350] width 114 height 38
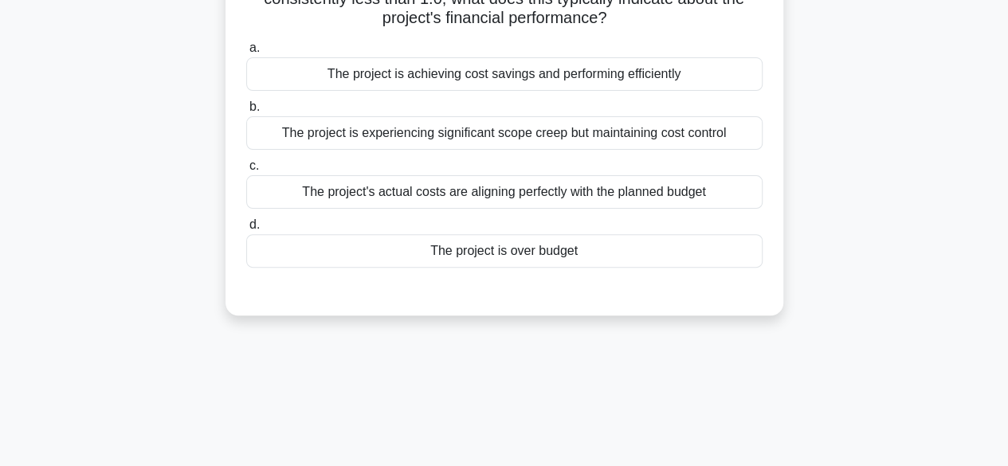
scroll to position [76, 0]
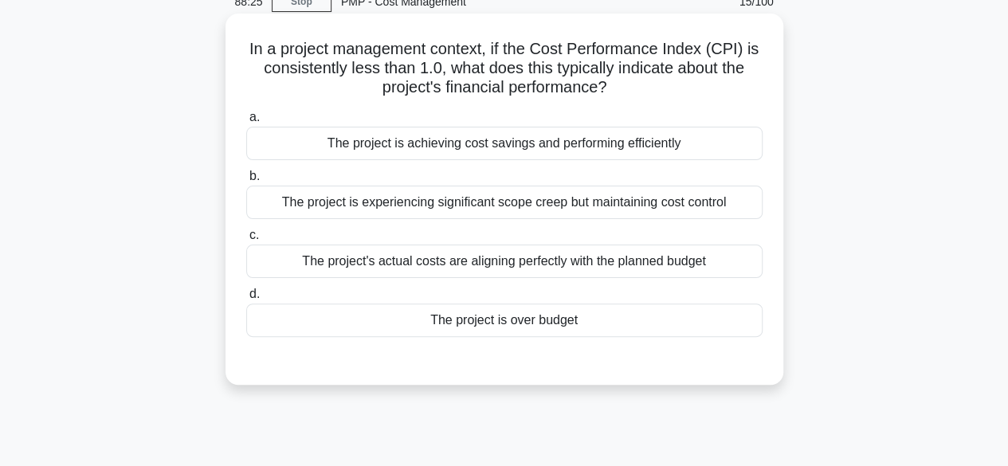
click at [550, 323] on div "The project is over budget" at bounding box center [504, 320] width 516 height 33
click at [246, 300] on input "d. The project is over budget" at bounding box center [246, 294] width 0 height 10
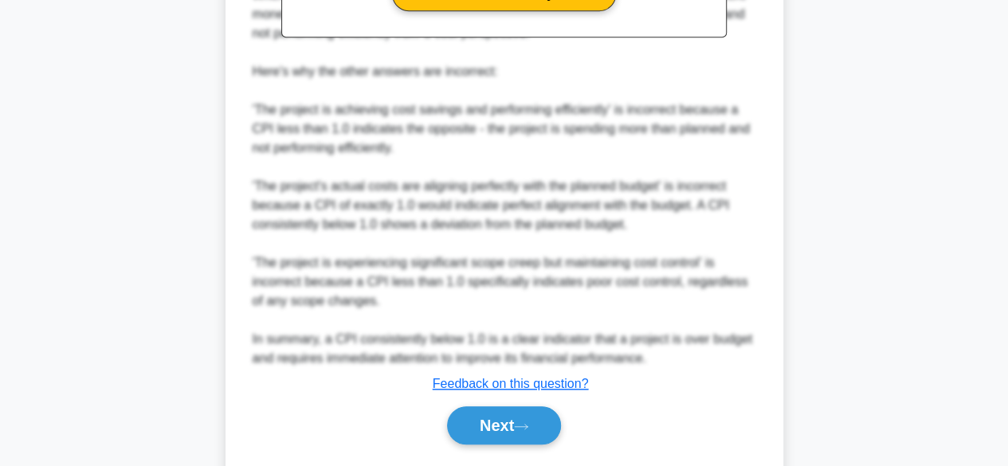
scroll to position [648, 0]
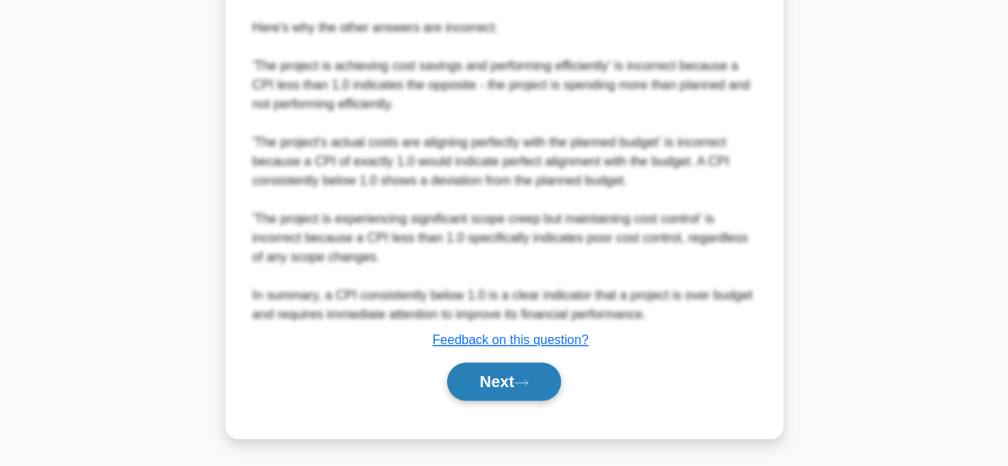
click at [483, 385] on button "Next" at bounding box center [504, 382] width 114 height 38
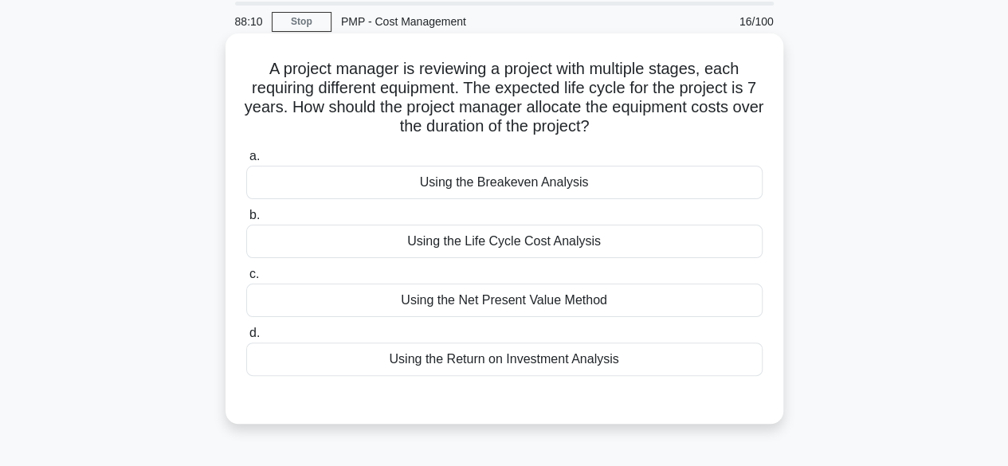
scroll to position [80, 0]
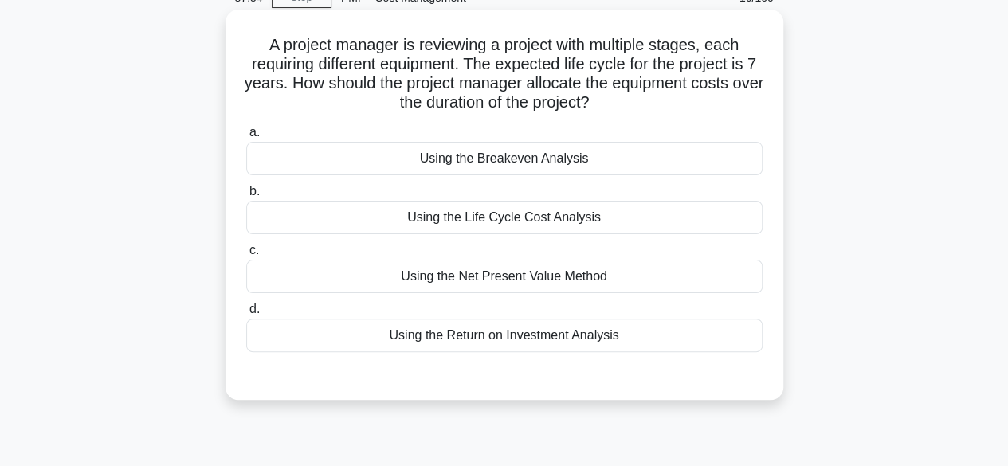
click at [518, 222] on div "Using the Life Cycle Cost Analysis" at bounding box center [504, 217] width 516 height 33
click at [246, 197] on input "b. Using the Life Cycle Cost Analysis" at bounding box center [246, 191] width 0 height 10
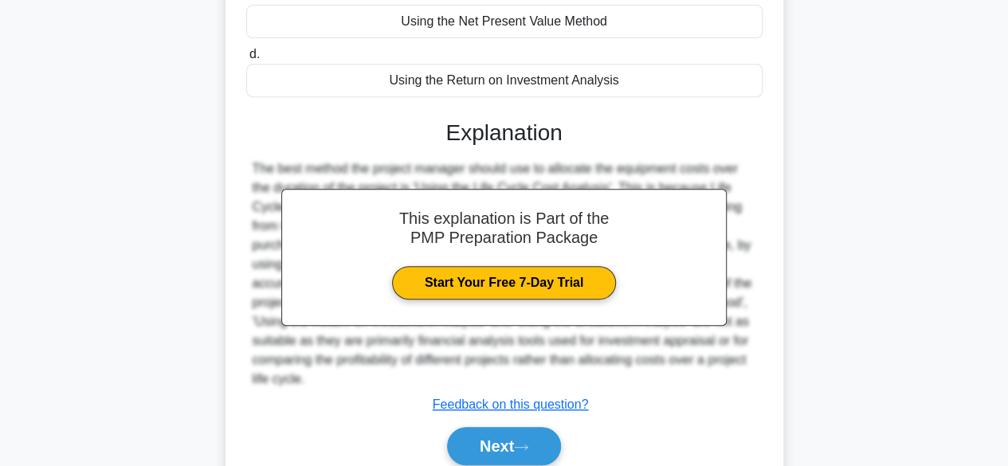
scroll to position [399, 0]
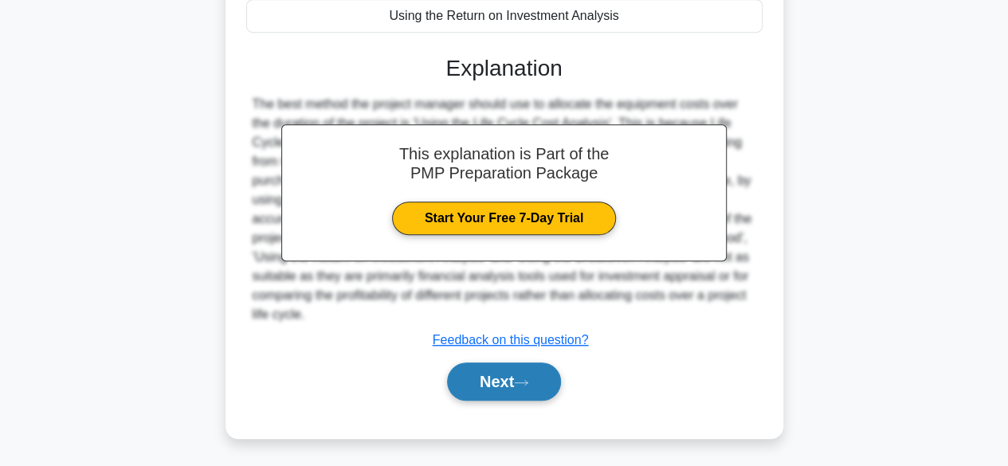
click at [483, 363] on button "Next" at bounding box center [504, 382] width 114 height 38
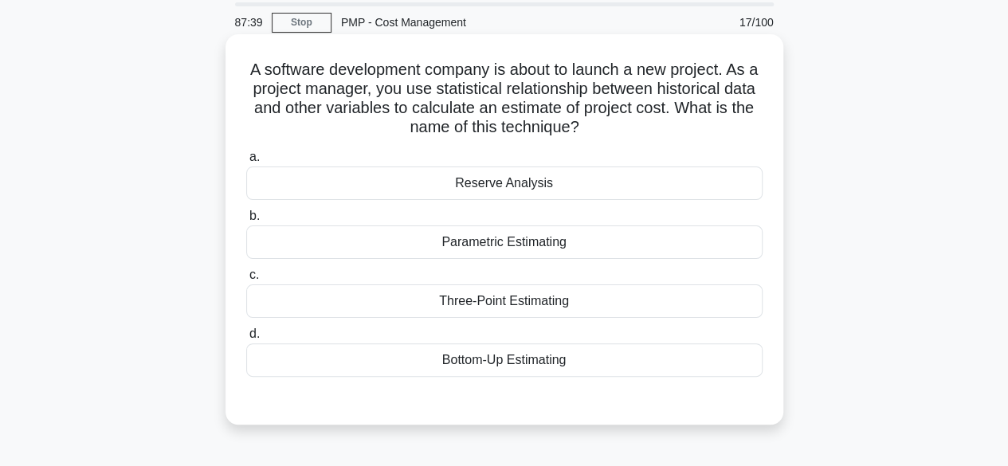
scroll to position [80, 0]
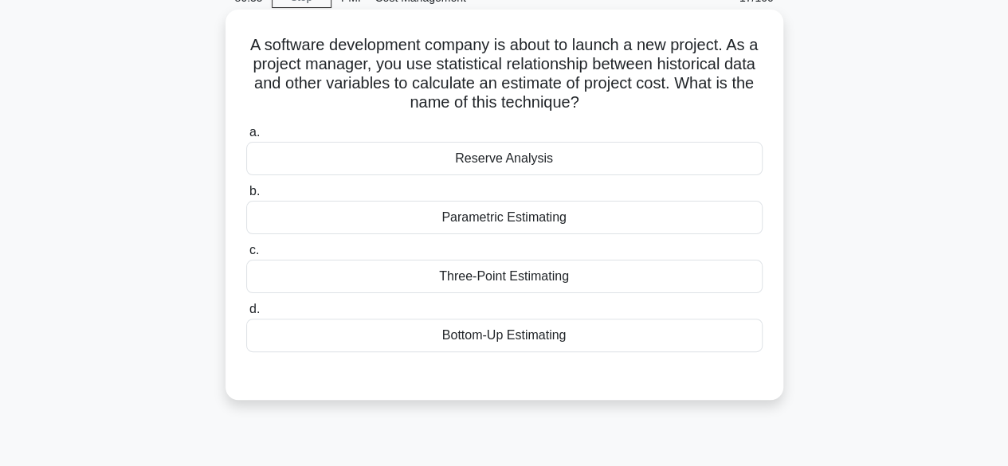
click at [448, 214] on div "Parametric Estimating" at bounding box center [504, 217] width 516 height 33
click at [246, 197] on input "b. Parametric Estimating" at bounding box center [246, 191] width 0 height 10
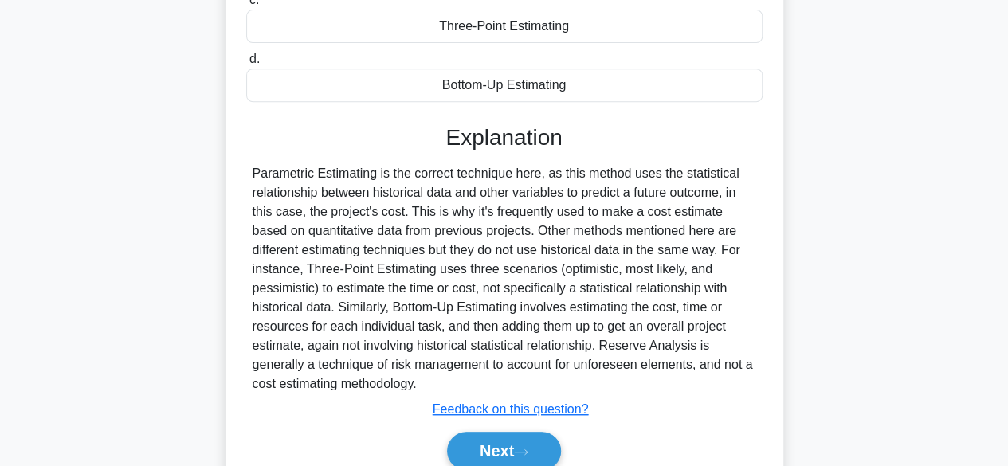
scroll to position [399, 0]
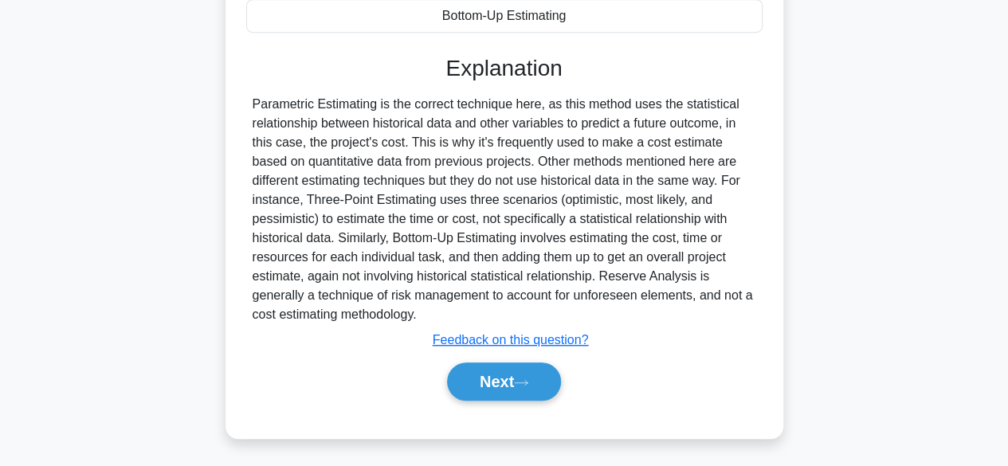
click at [500, 351] on div "Explanation Submit feedback Feedback on this question? Next" at bounding box center [504, 231] width 516 height 352
click at [500, 374] on button "Next" at bounding box center [504, 382] width 114 height 38
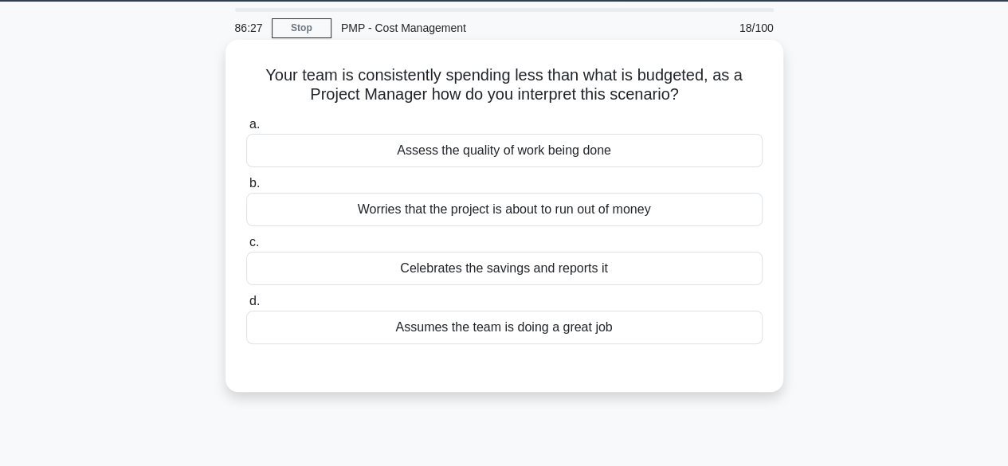
scroll to position [0, 0]
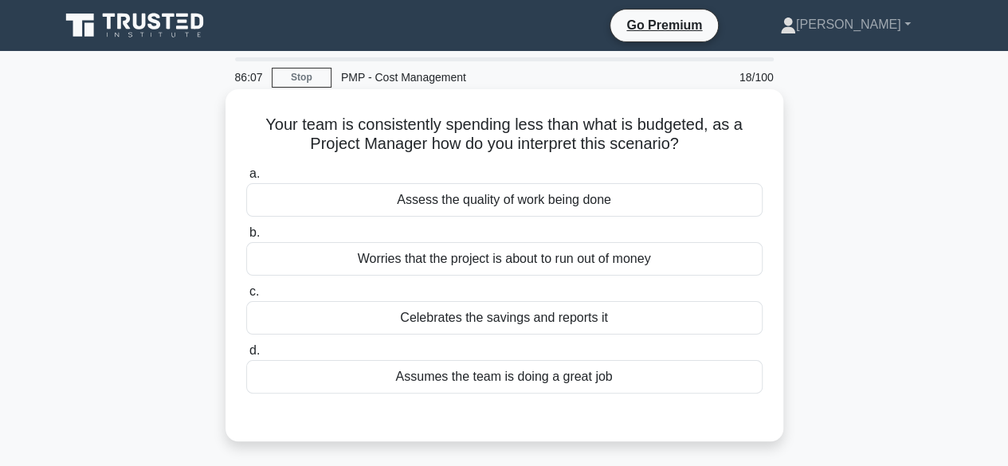
click at [554, 258] on div "Worries that the project is about to run out of money" at bounding box center [504, 258] width 516 height 33
click at [246, 238] on input "b. Worries that the project is about to run out of money" at bounding box center [246, 233] width 0 height 10
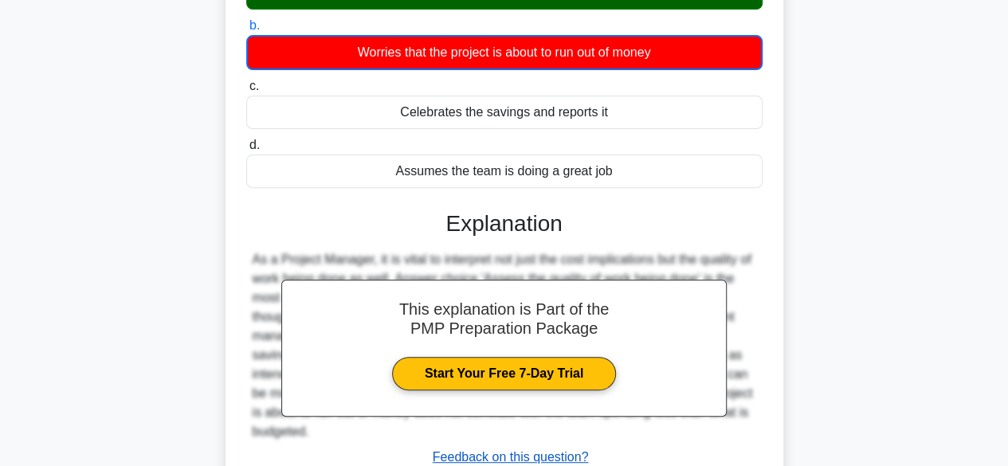
scroll to position [394, 0]
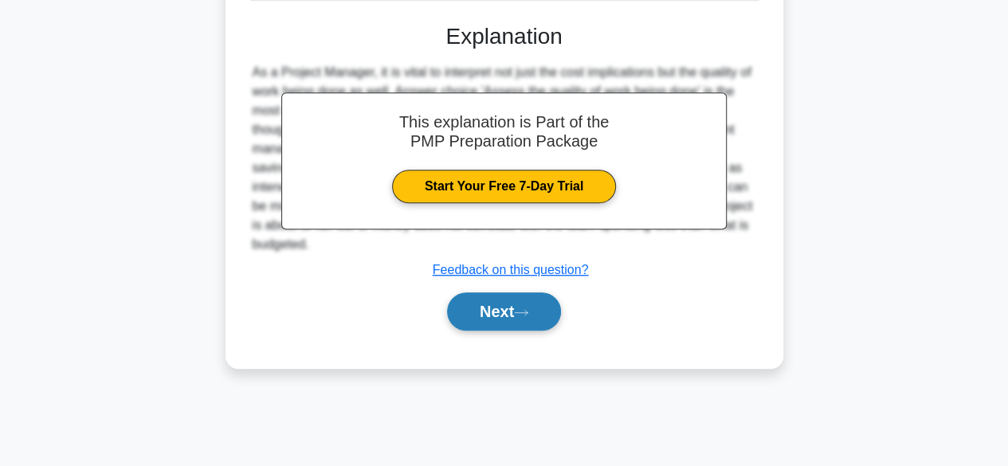
click at [504, 307] on button "Next" at bounding box center [504, 311] width 114 height 38
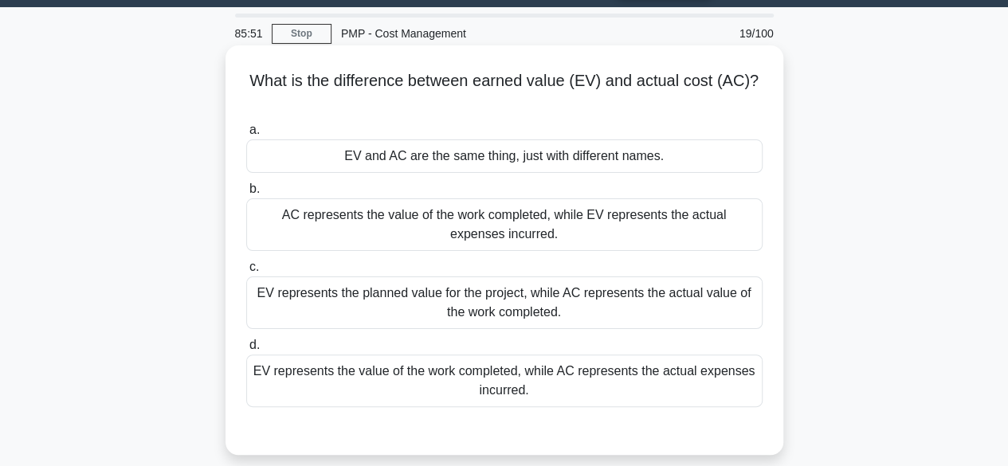
scroll to position [80, 0]
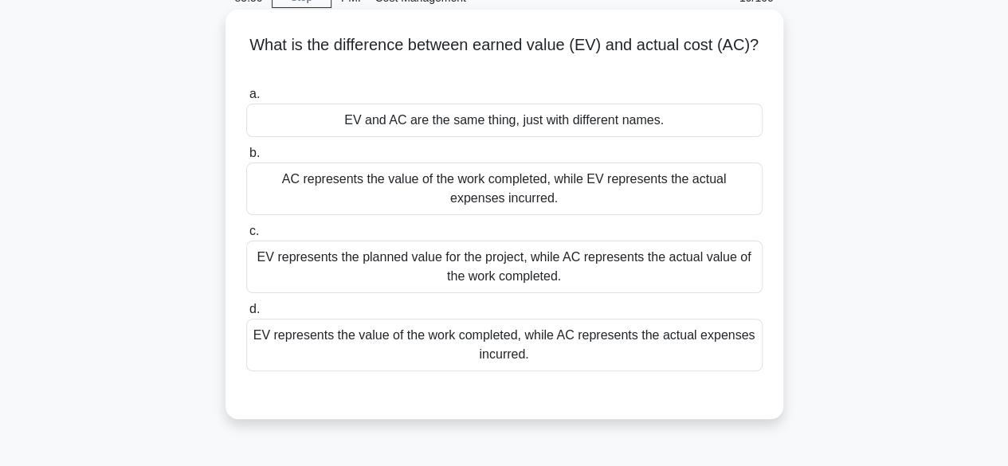
click at [481, 367] on div "EV represents the value of the work completed, while AC represents the actual e…" at bounding box center [504, 345] width 516 height 53
click at [246, 315] on input "d. EV represents the value of the work completed, while AC represents the actua…" at bounding box center [246, 309] width 0 height 10
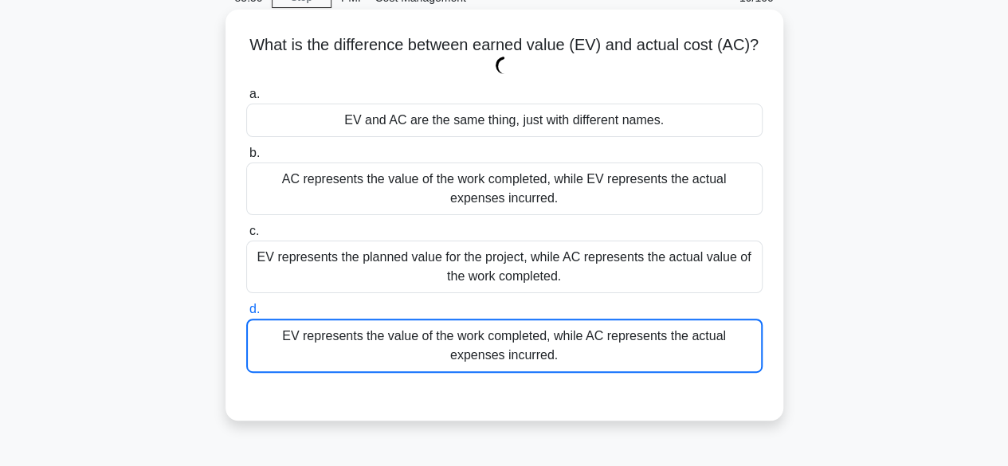
click at [502, 345] on div "EV represents the value of the work completed, while AC represents the actual e…" at bounding box center [504, 346] width 516 height 54
click at [246, 315] on input "d. EV represents the value of the work completed, while AC represents the actua…" at bounding box center [246, 309] width 0 height 10
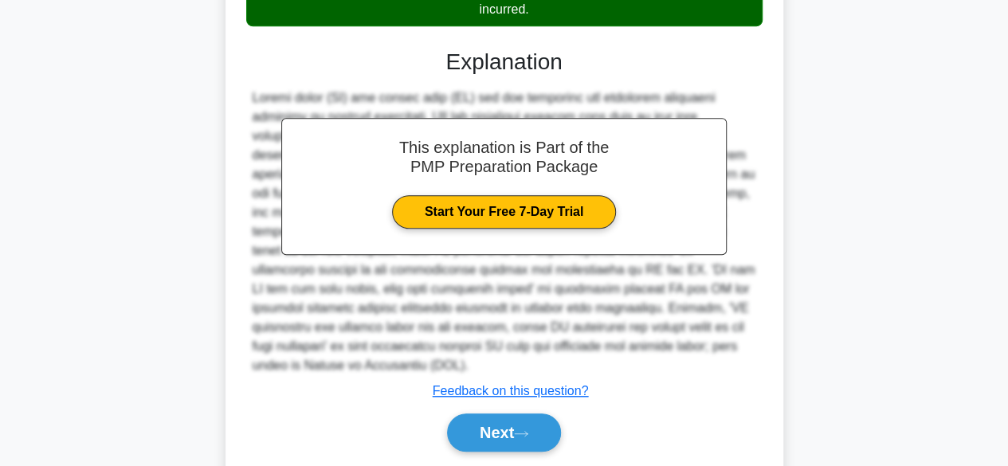
scroll to position [476, 0]
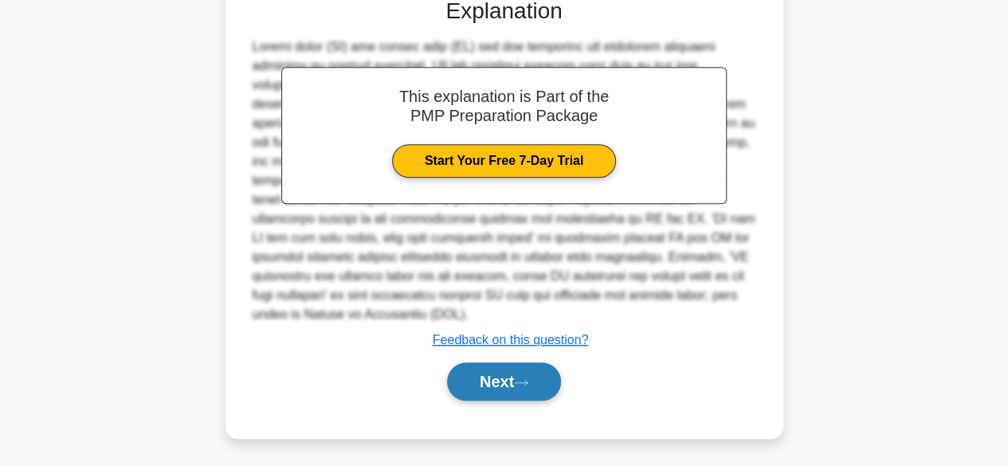
click at [510, 380] on button "Next" at bounding box center [504, 382] width 114 height 38
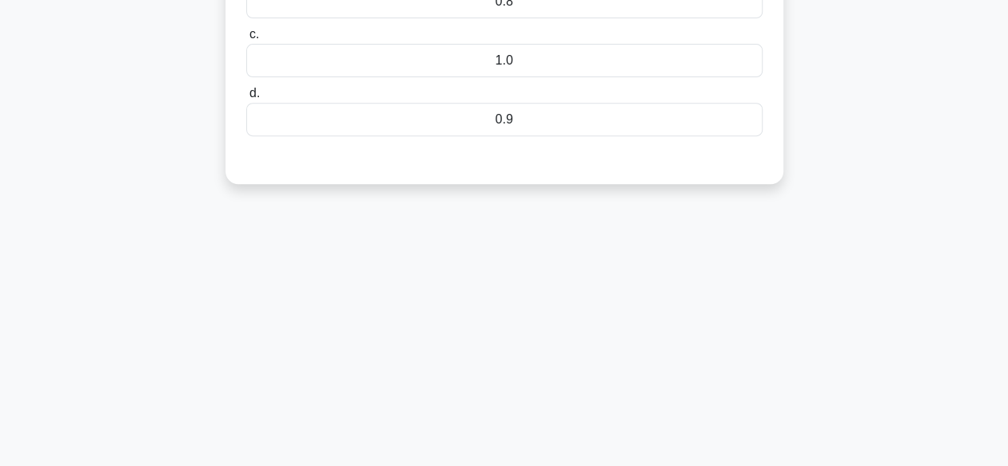
scroll to position [0, 0]
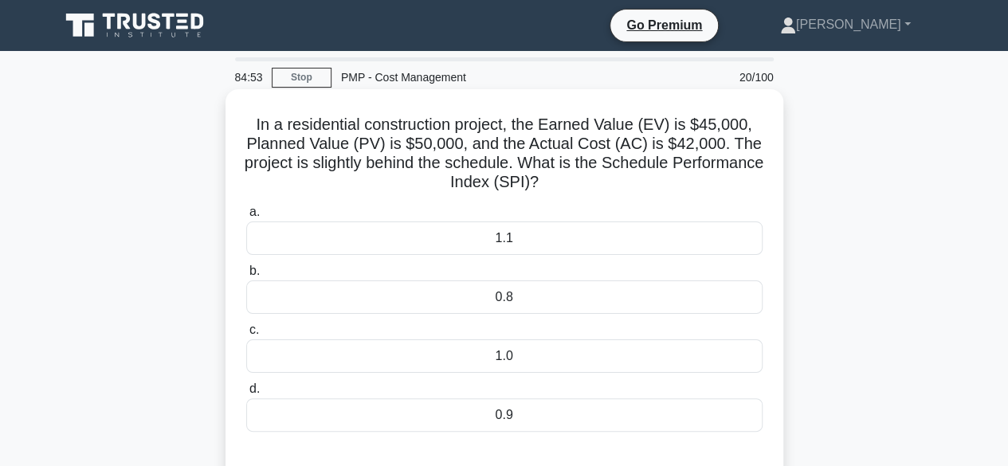
click at [515, 415] on div "0.9" at bounding box center [504, 414] width 516 height 33
click at [246, 394] on input "d. 0.9" at bounding box center [246, 389] width 0 height 10
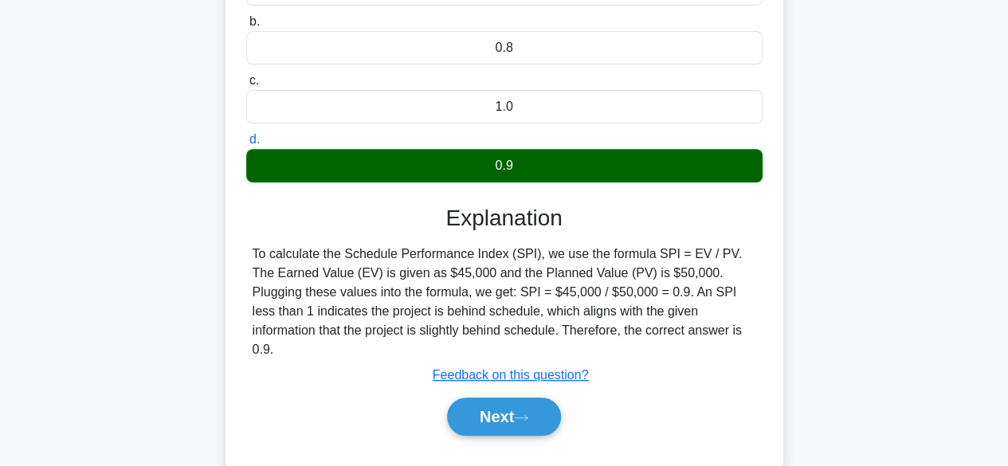
scroll to position [319, 0]
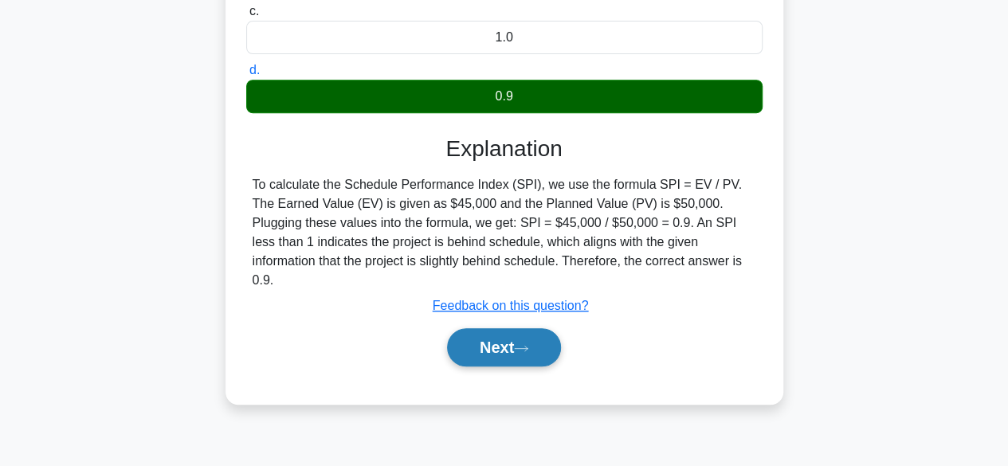
click at [493, 328] on button "Next" at bounding box center [504, 347] width 114 height 38
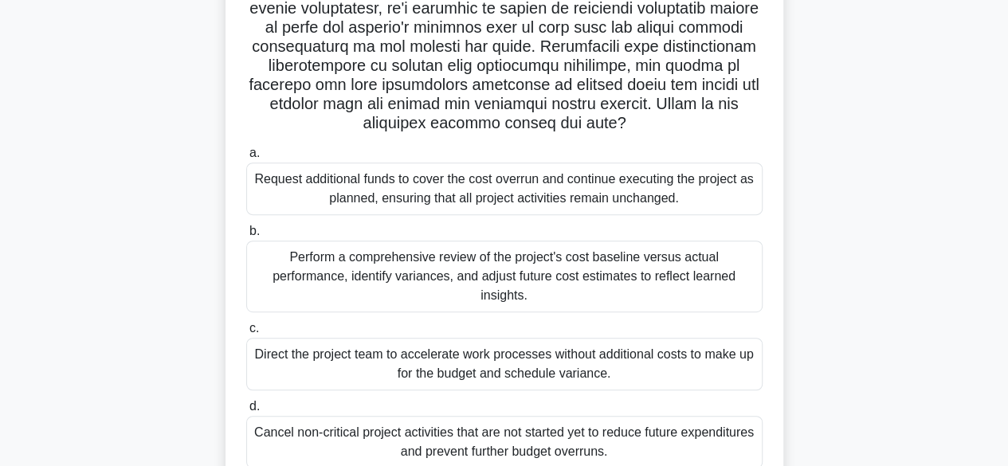
scroll to position [235, 0]
